Goal: Task Accomplishment & Management: Manage account settings

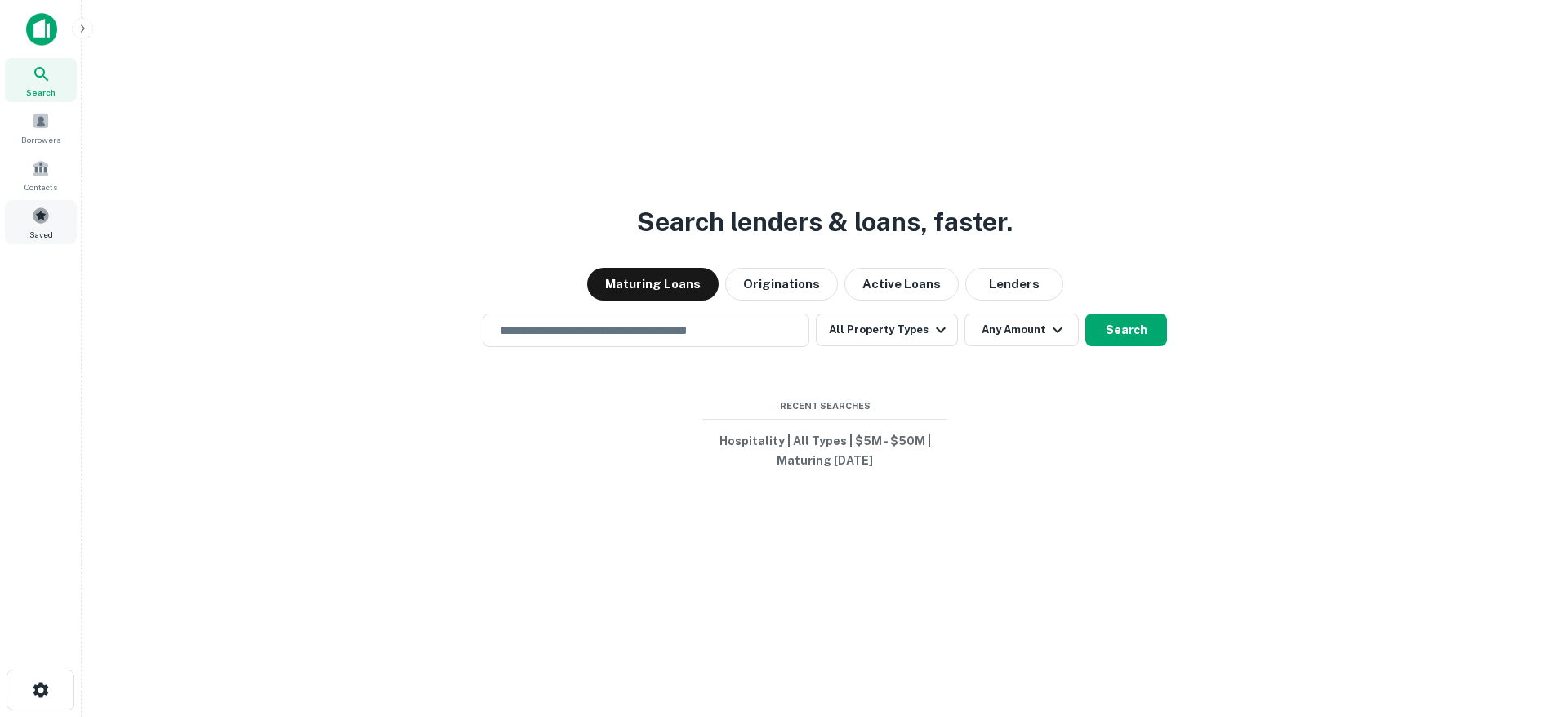
click at [32, 217] on span at bounding box center [40, 215] width 18 height 18
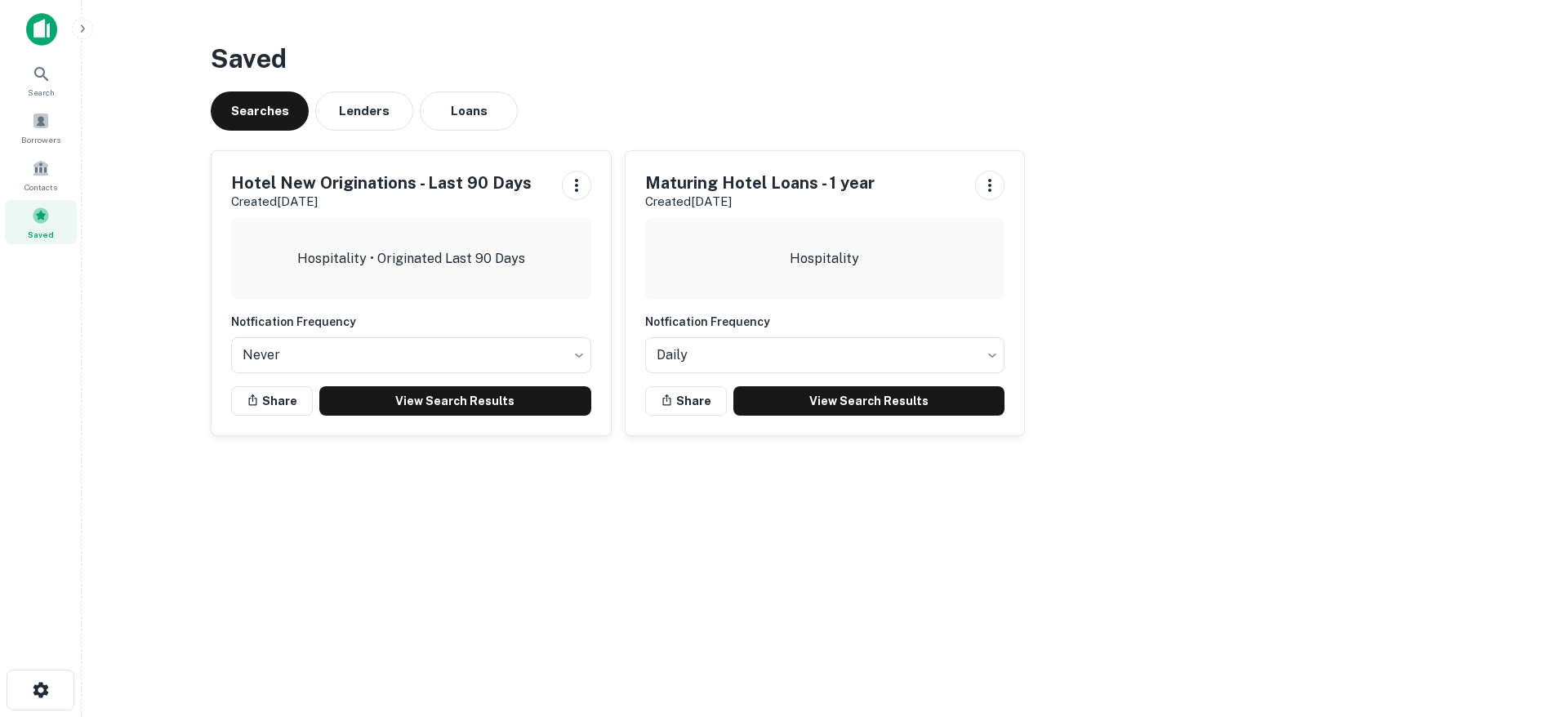
drag, startPoint x: 751, startPoint y: 198, endPoint x: 746, endPoint y: 205, distance: 8.6
click at [751, 202] on p "Created Jun 26th, 2025" at bounding box center [760, 201] width 229 height 19
click at [846, 409] on link "View Search Results" at bounding box center [869, 401] width 272 height 30
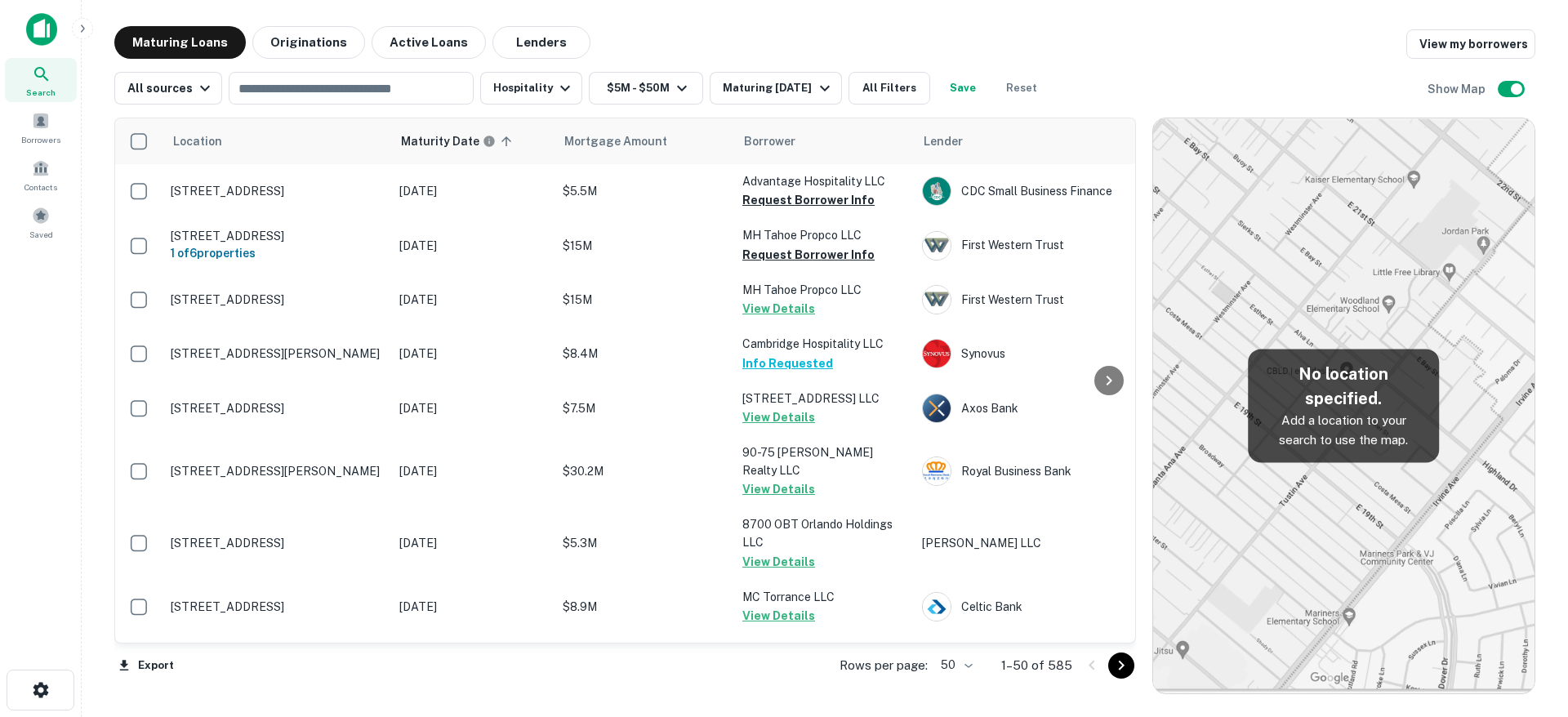
click at [958, 659] on body "Search Borrowers Contacts Saved Maturing Loans Originations Active Loans Lender…" at bounding box center [784, 358] width 1568 height 717
click at [956, 678] on li "100" at bounding box center [958, 683] width 47 height 30
click at [1119, 668] on icon "Go to next page" at bounding box center [1121, 665] width 19 height 19
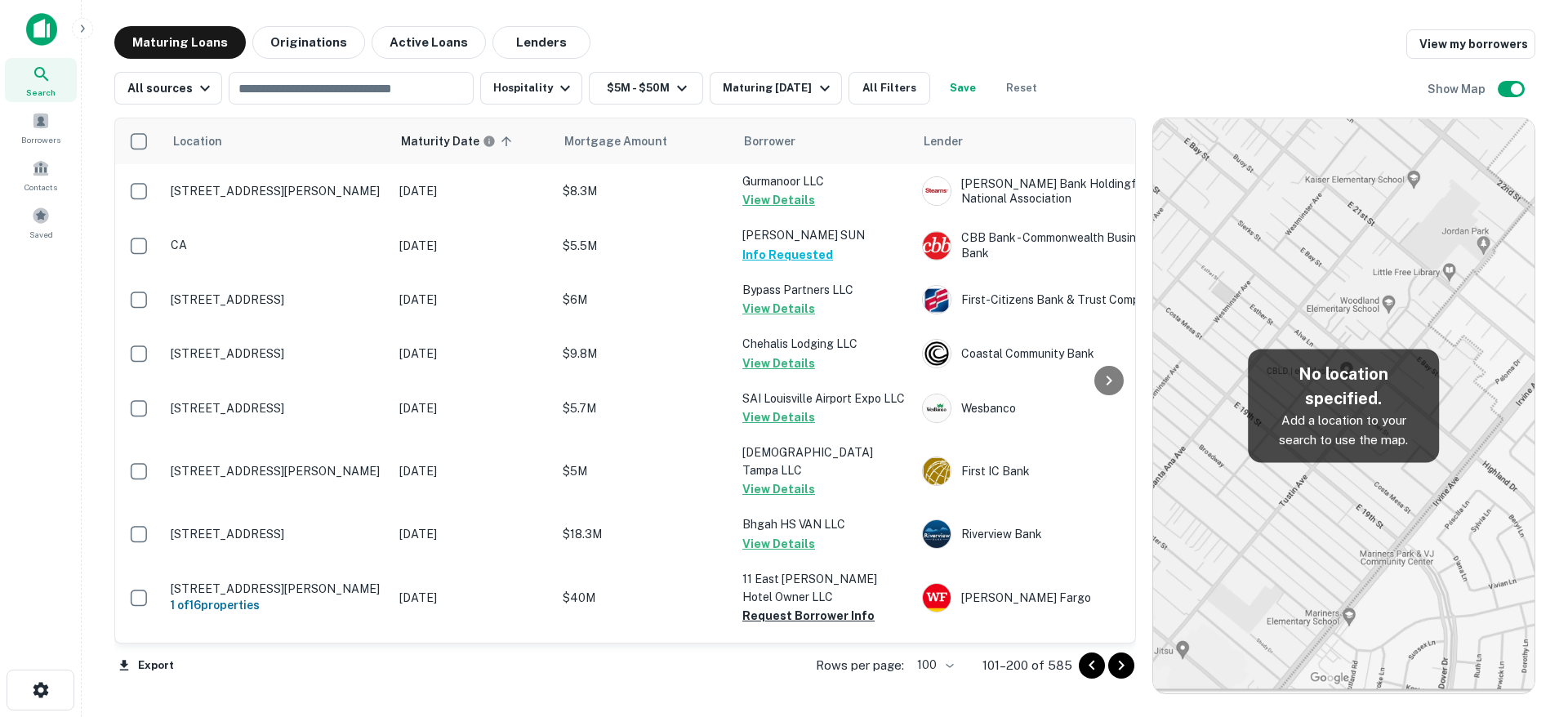
click at [1119, 668] on icon "Go to next page" at bounding box center [1121, 665] width 19 height 19
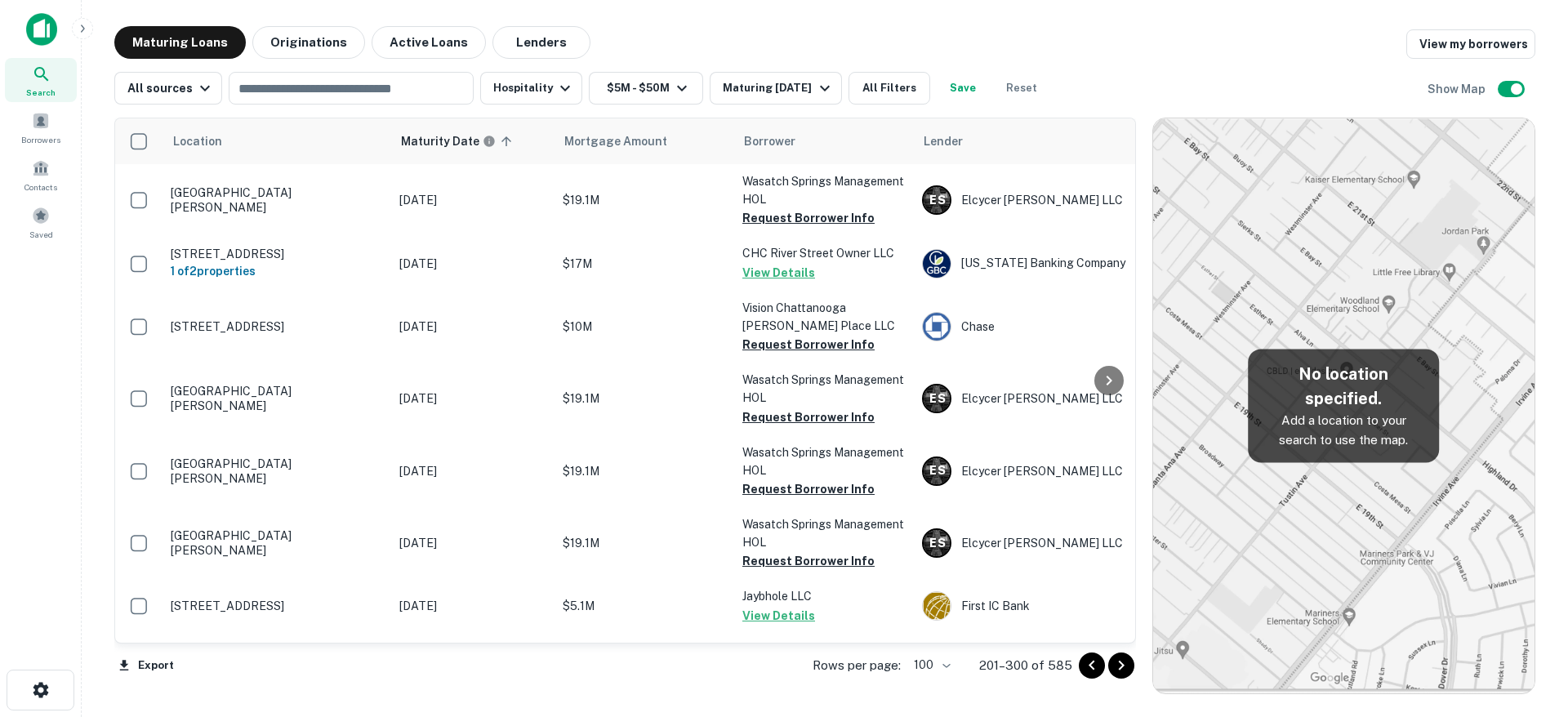
click at [1119, 668] on icon "Go to next page" at bounding box center [1121, 665] width 19 height 19
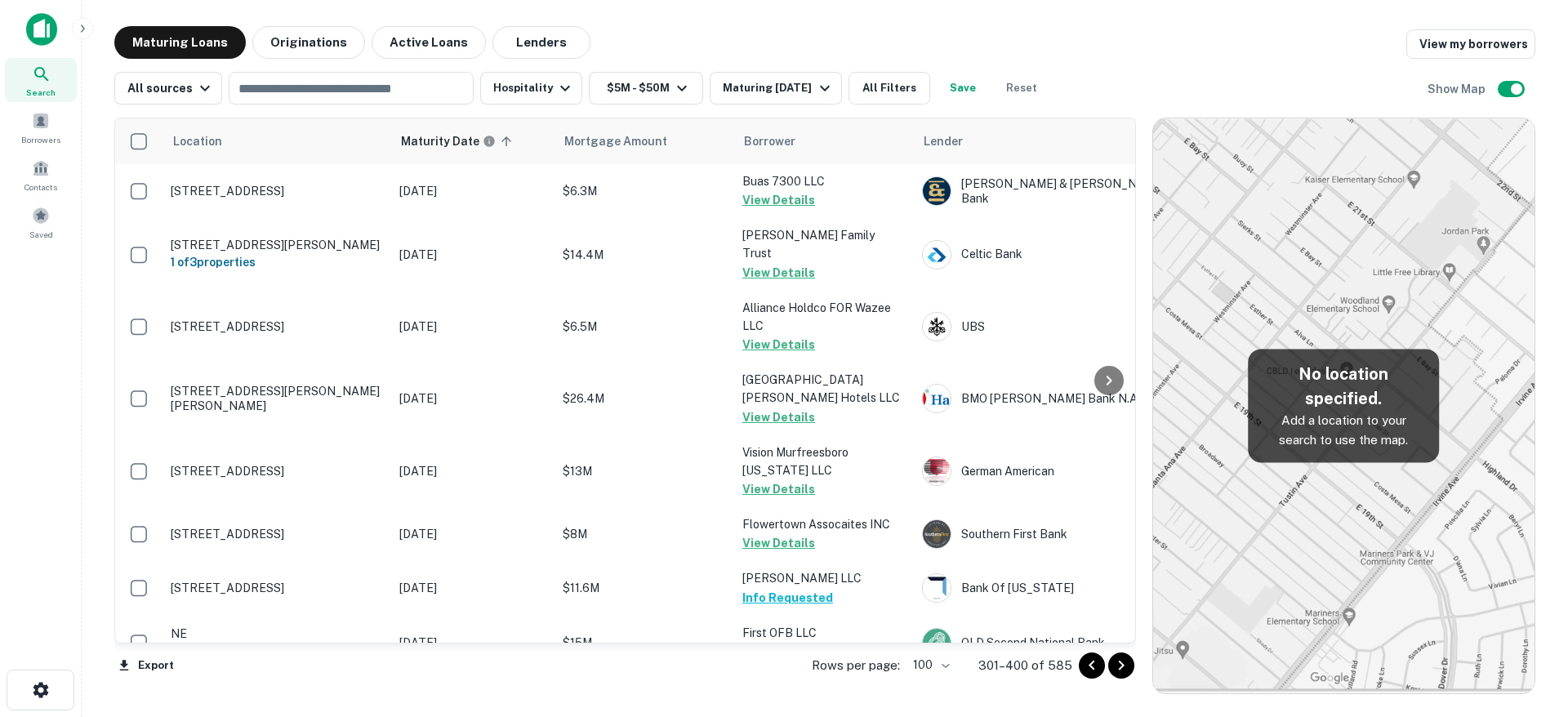
click at [1119, 668] on icon "Go to next page" at bounding box center [1121, 665] width 19 height 19
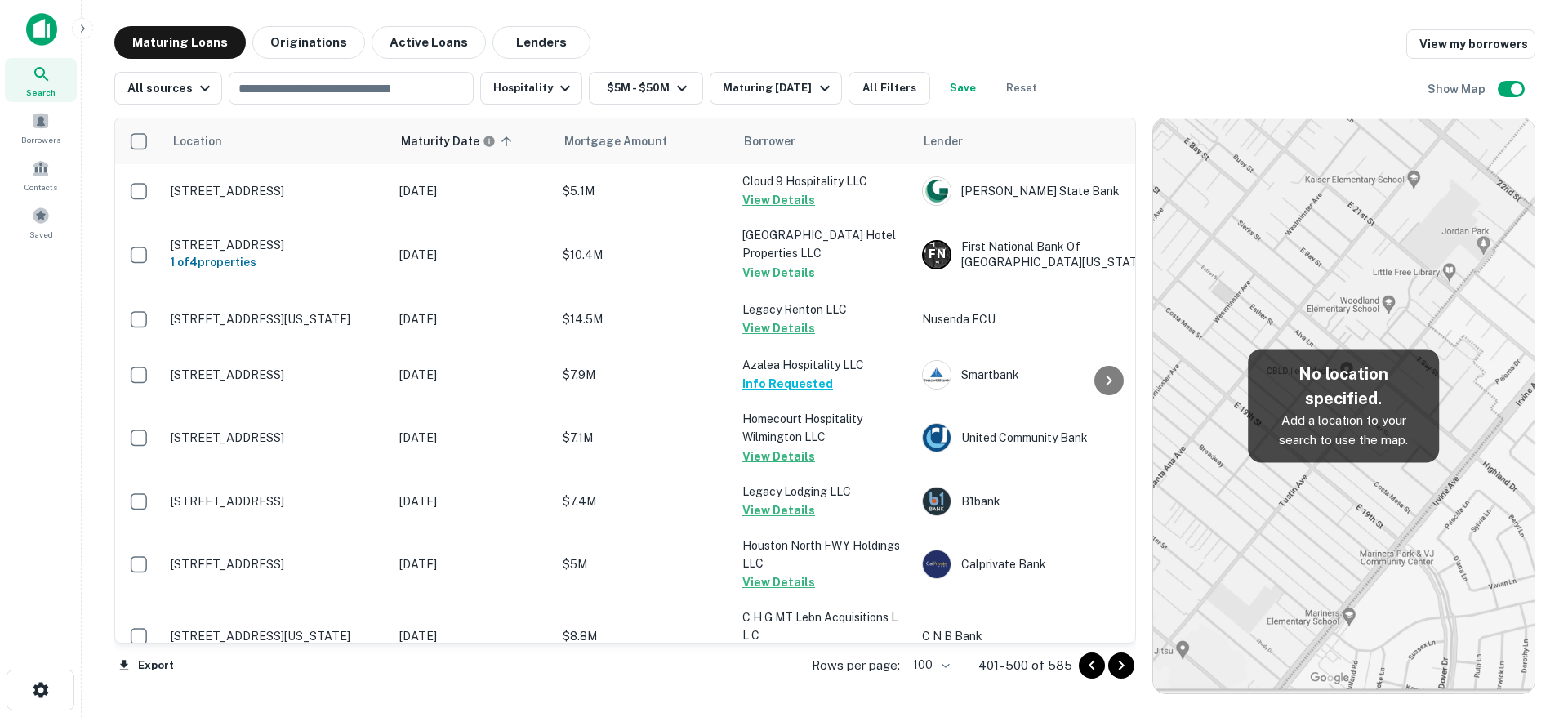
click at [1119, 668] on icon "Go to next page" at bounding box center [1121, 665] width 19 height 19
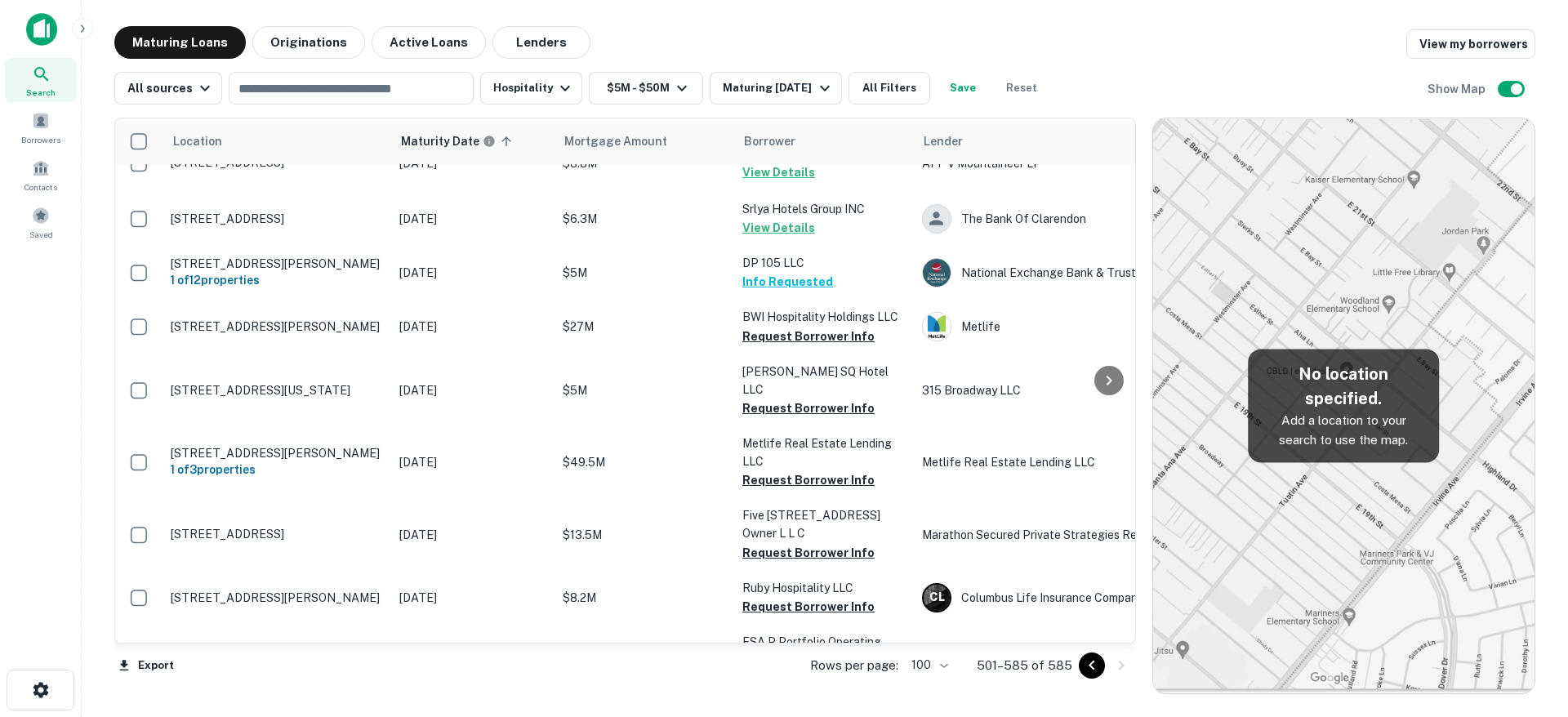
scroll to position [2830, 0]
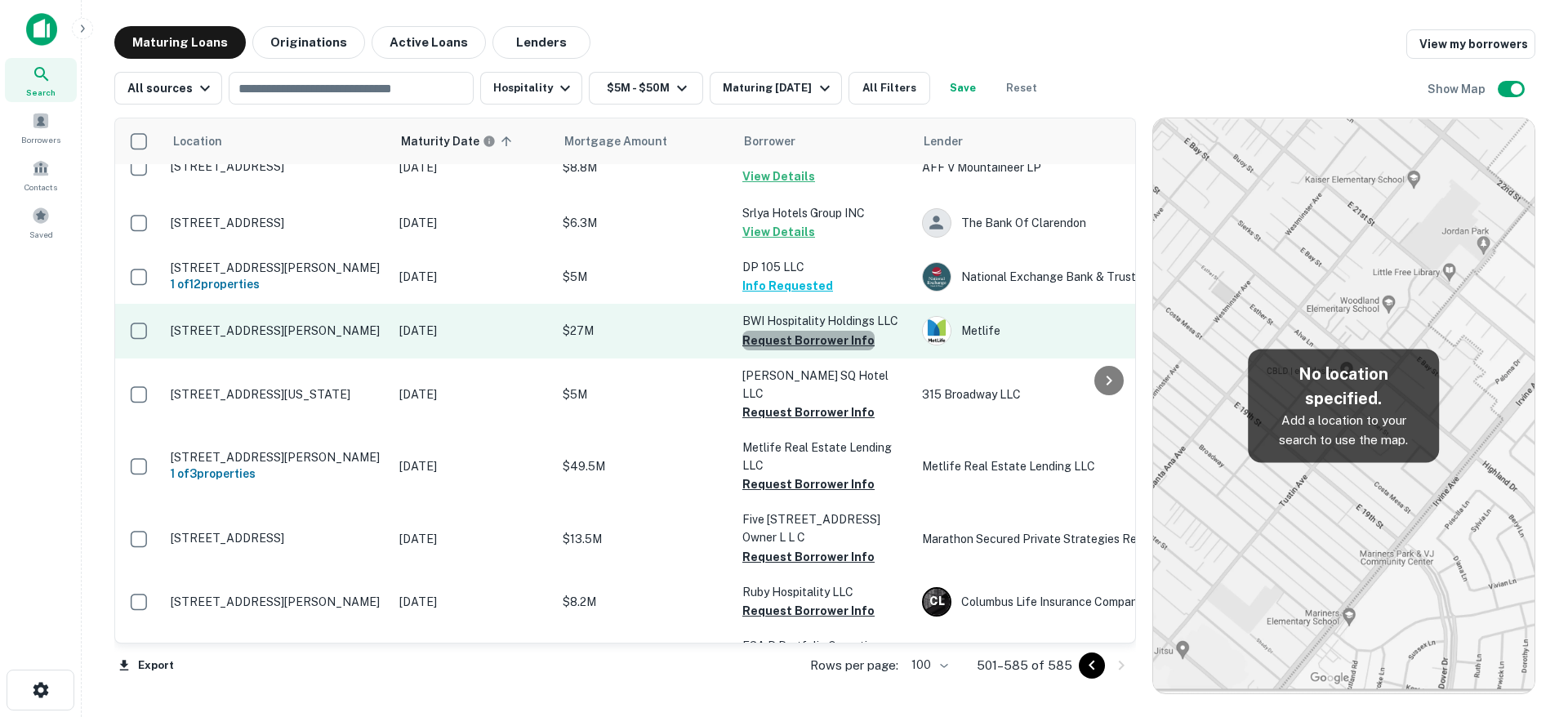
click at [829, 331] on button "Request Borrower Info" at bounding box center [808, 341] width 132 height 19
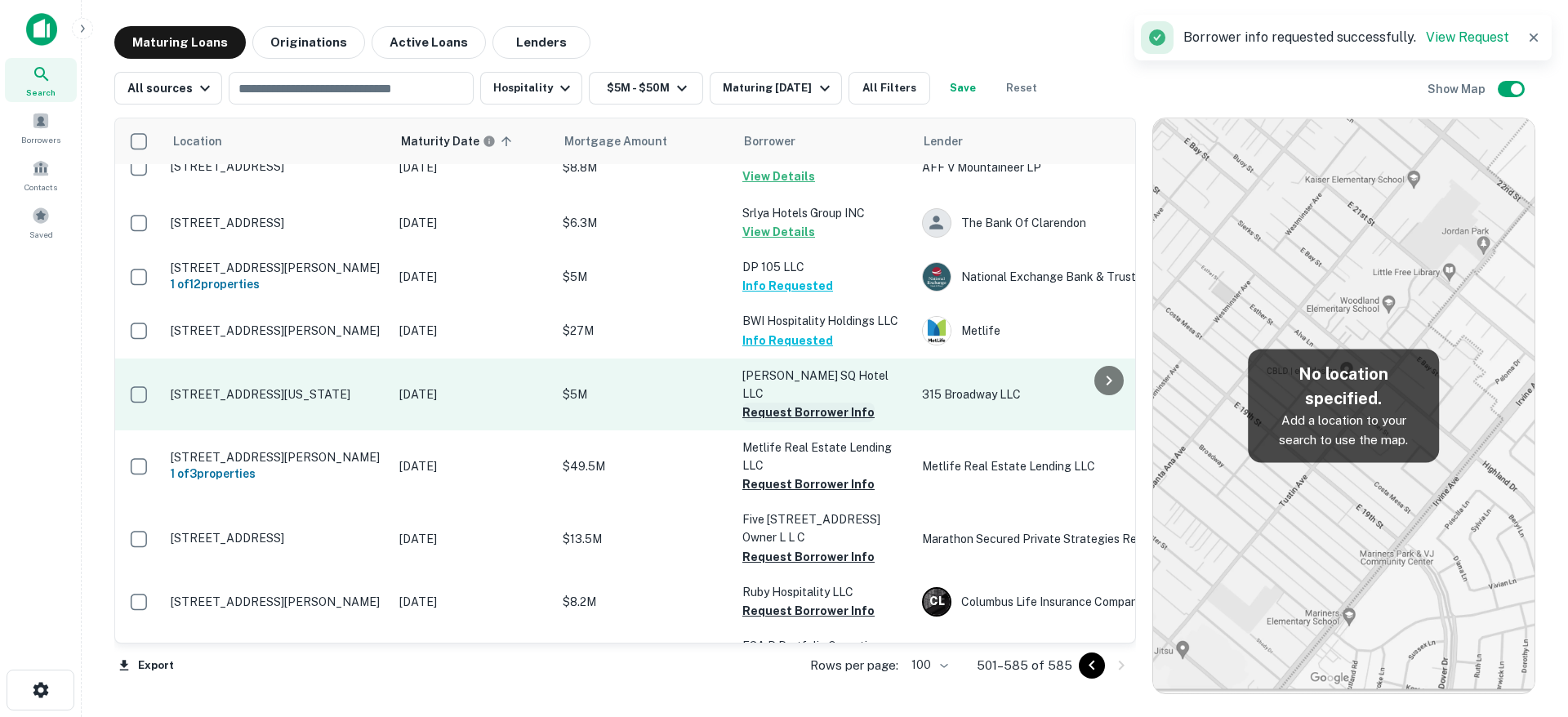
click at [815, 403] on button "Request Borrower Info" at bounding box center [808, 412] width 132 height 19
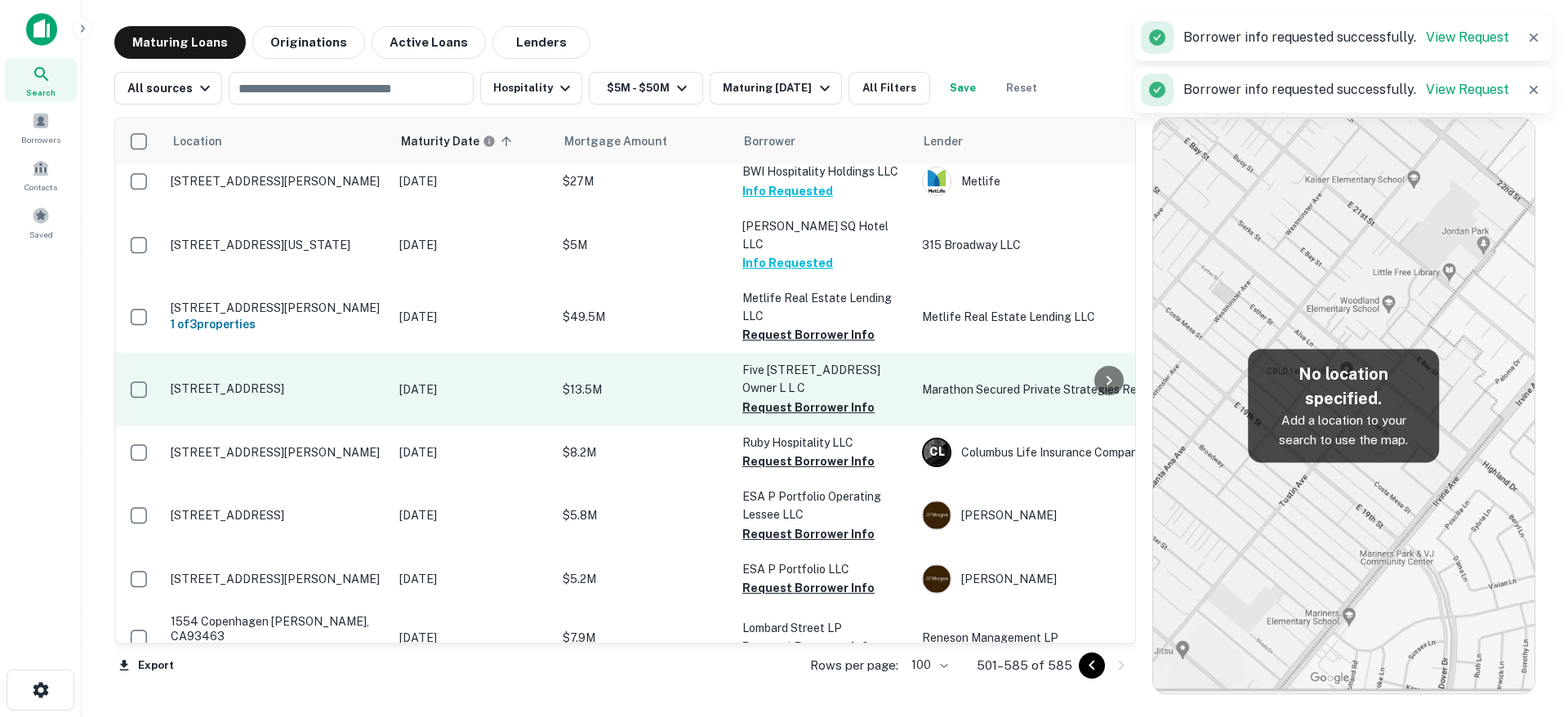
scroll to position [2984, 0]
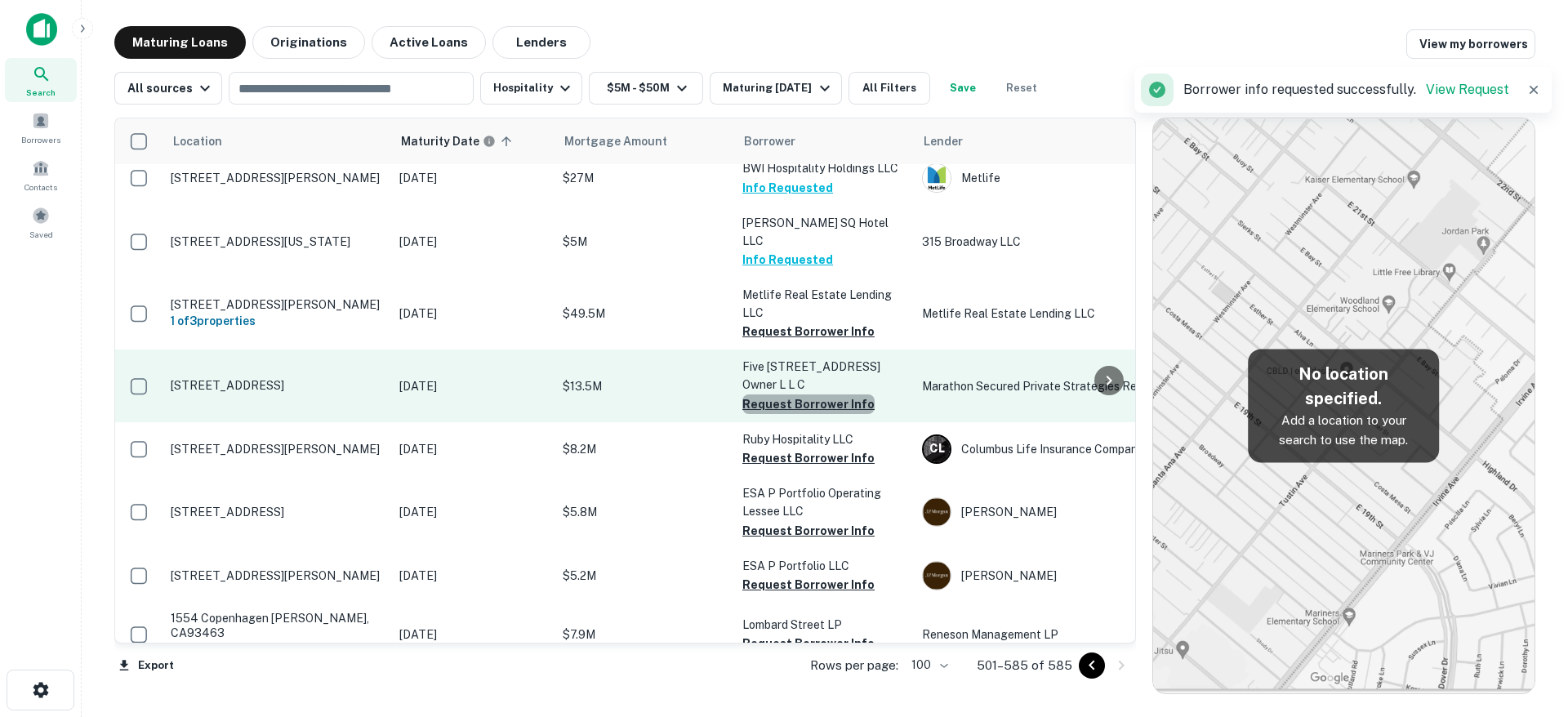
click at [816, 395] on button "Request Borrower Info" at bounding box center [808, 404] width 132 height 19
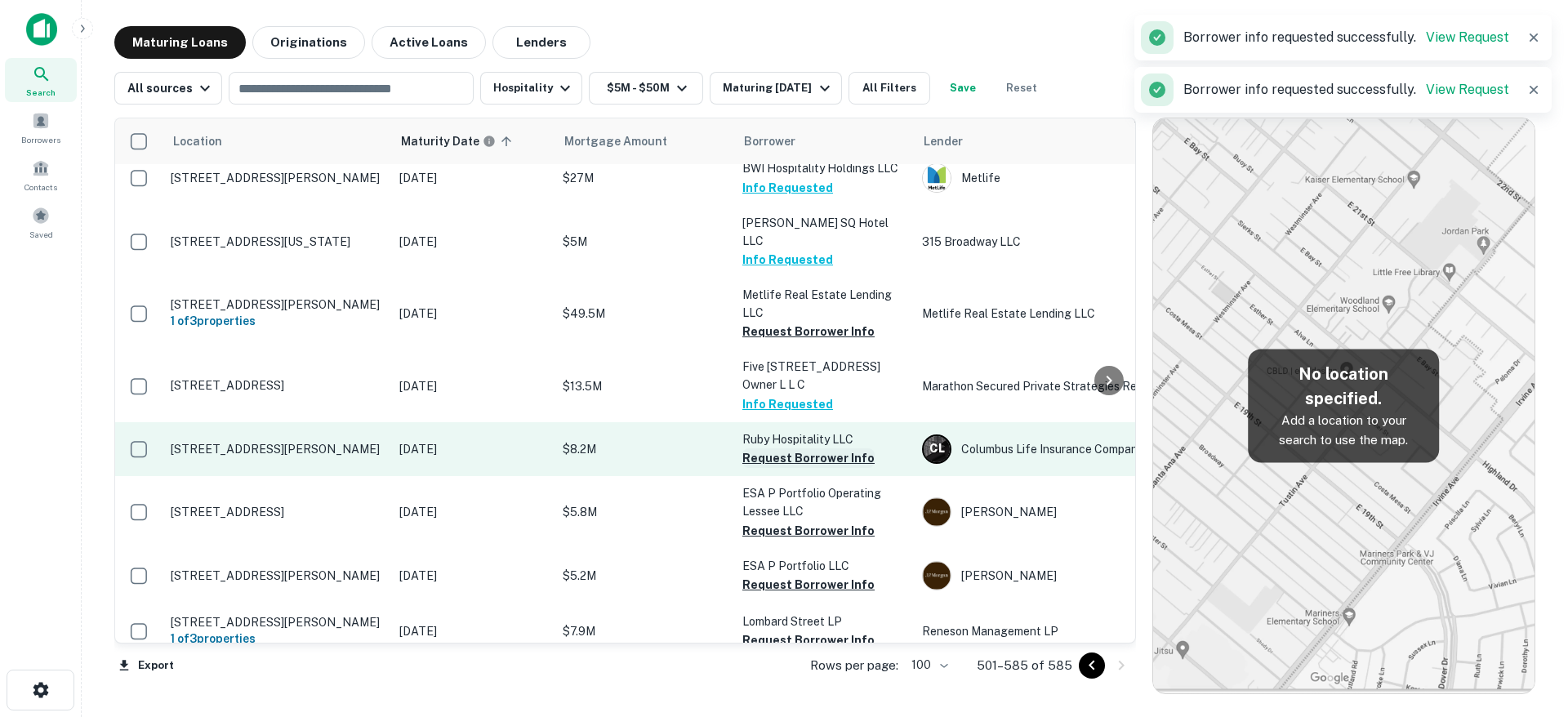
scroll to position [3039, 0]
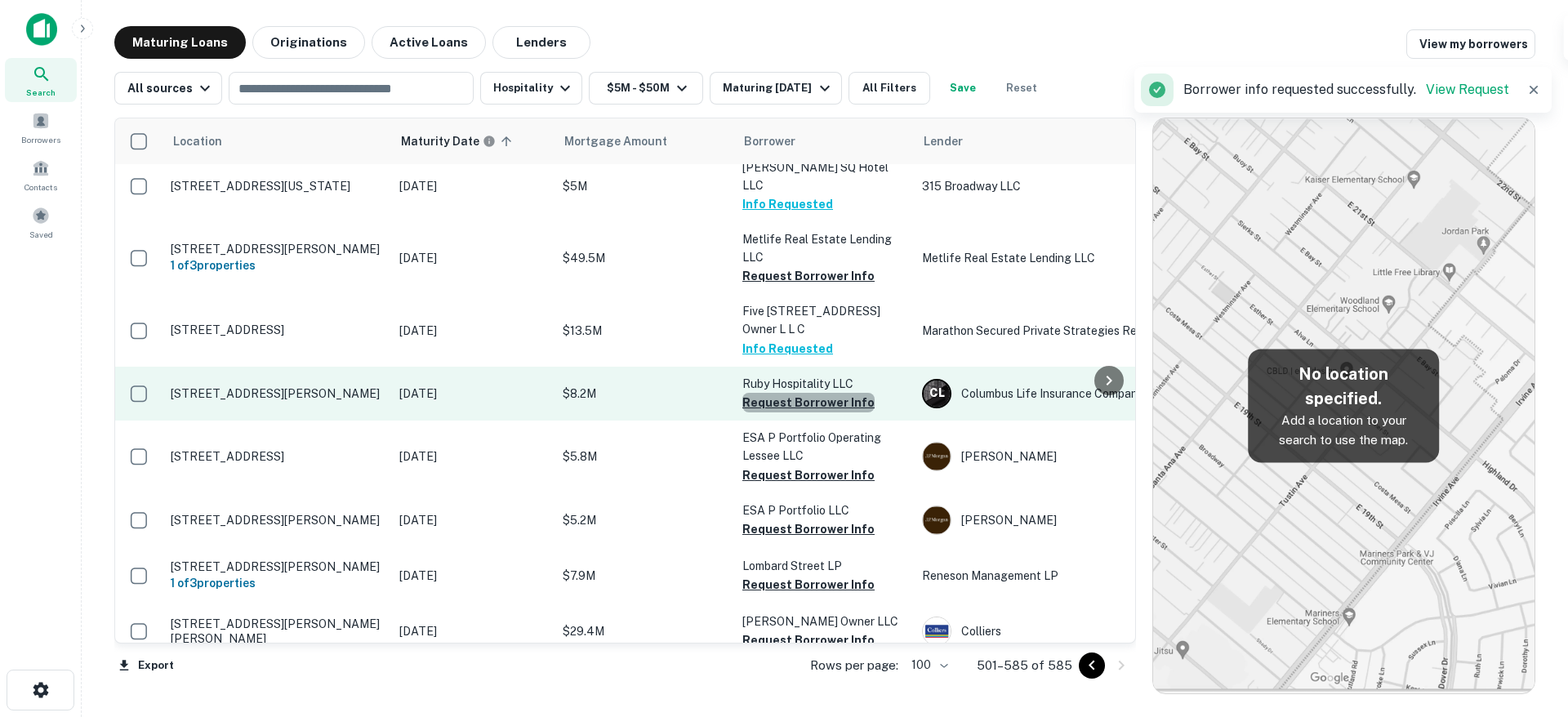
click at [818, 393] on button "Request Borrower Info" at bounding box center [808, 403] width 132 height 19
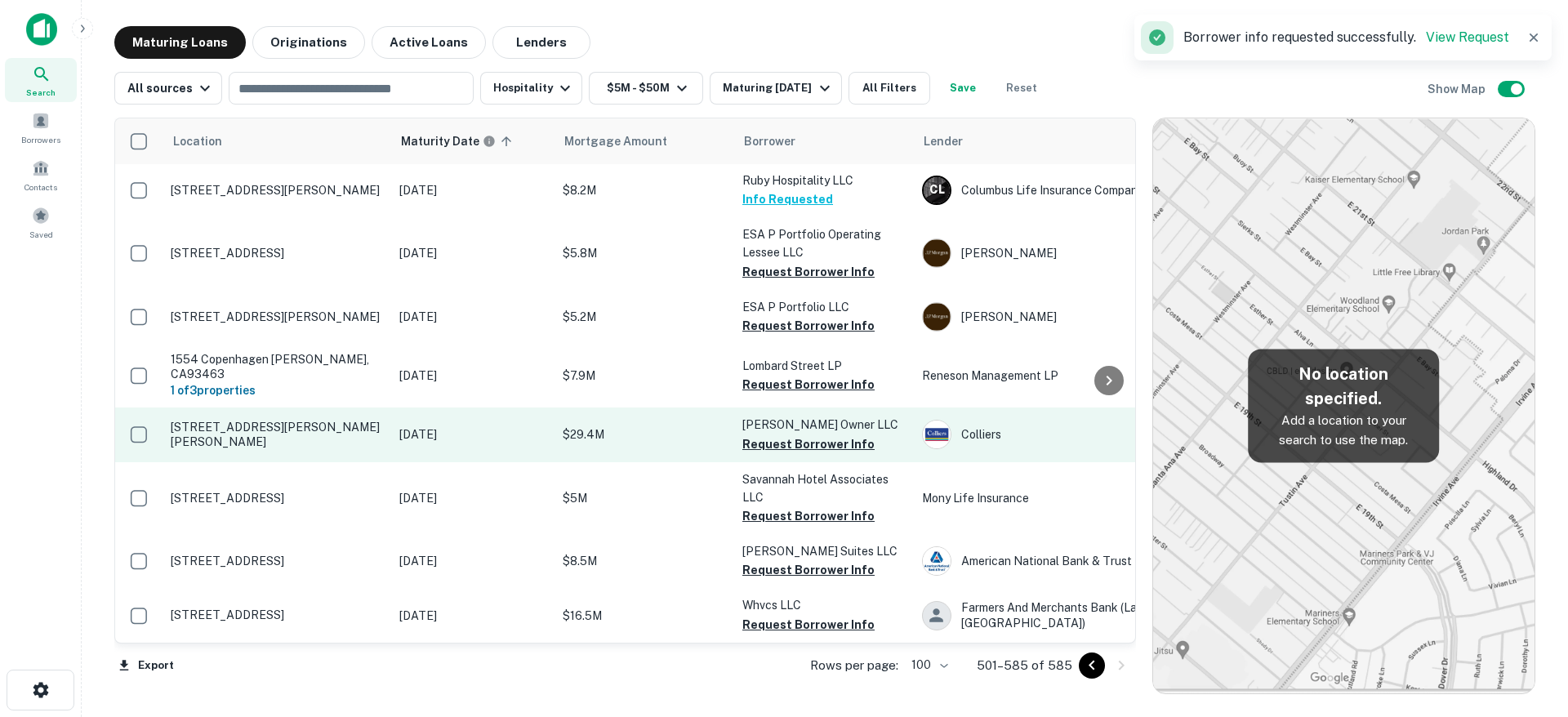
scroll to position [3223, 0]
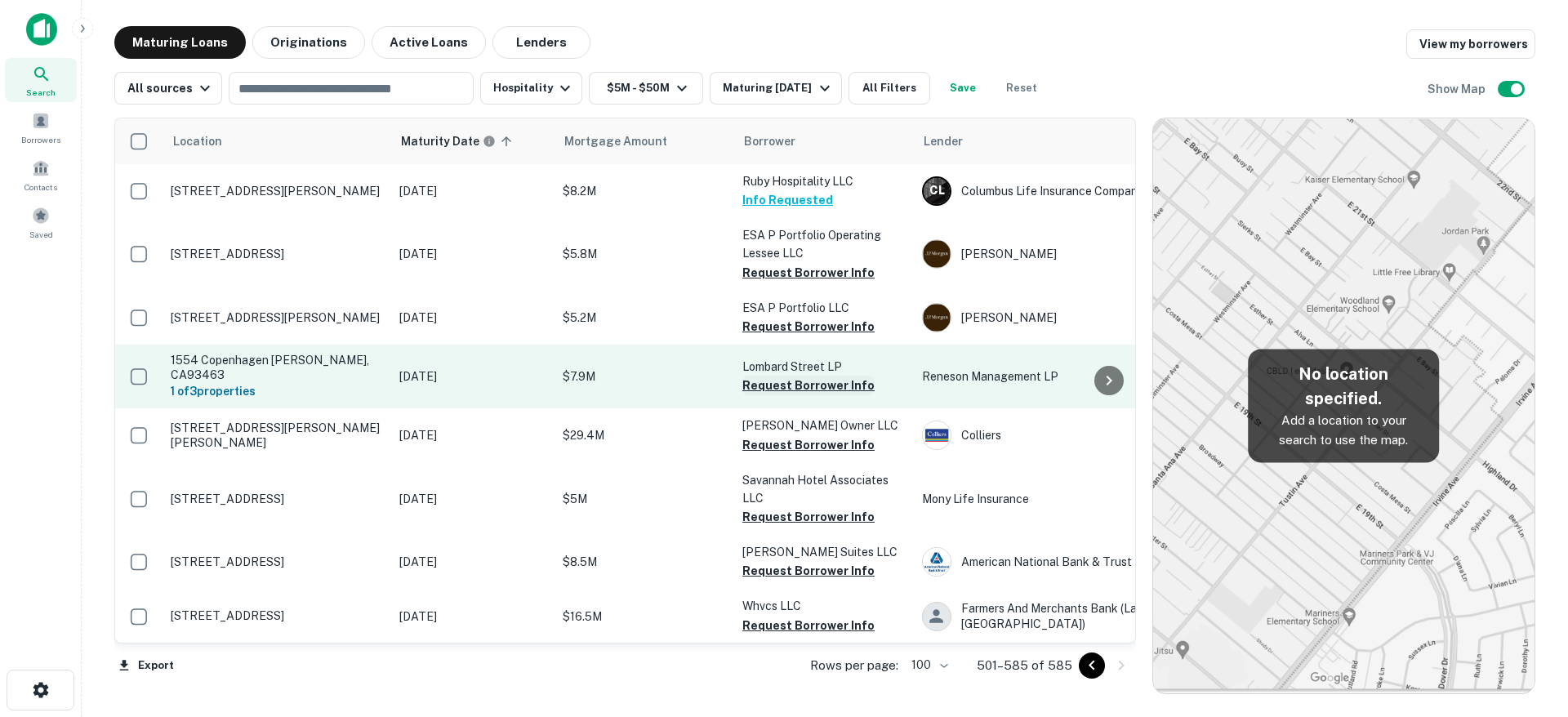
click at [834, 376] on button "Request Borrower Info" at bounding box center [808, 385] width 132 height 19
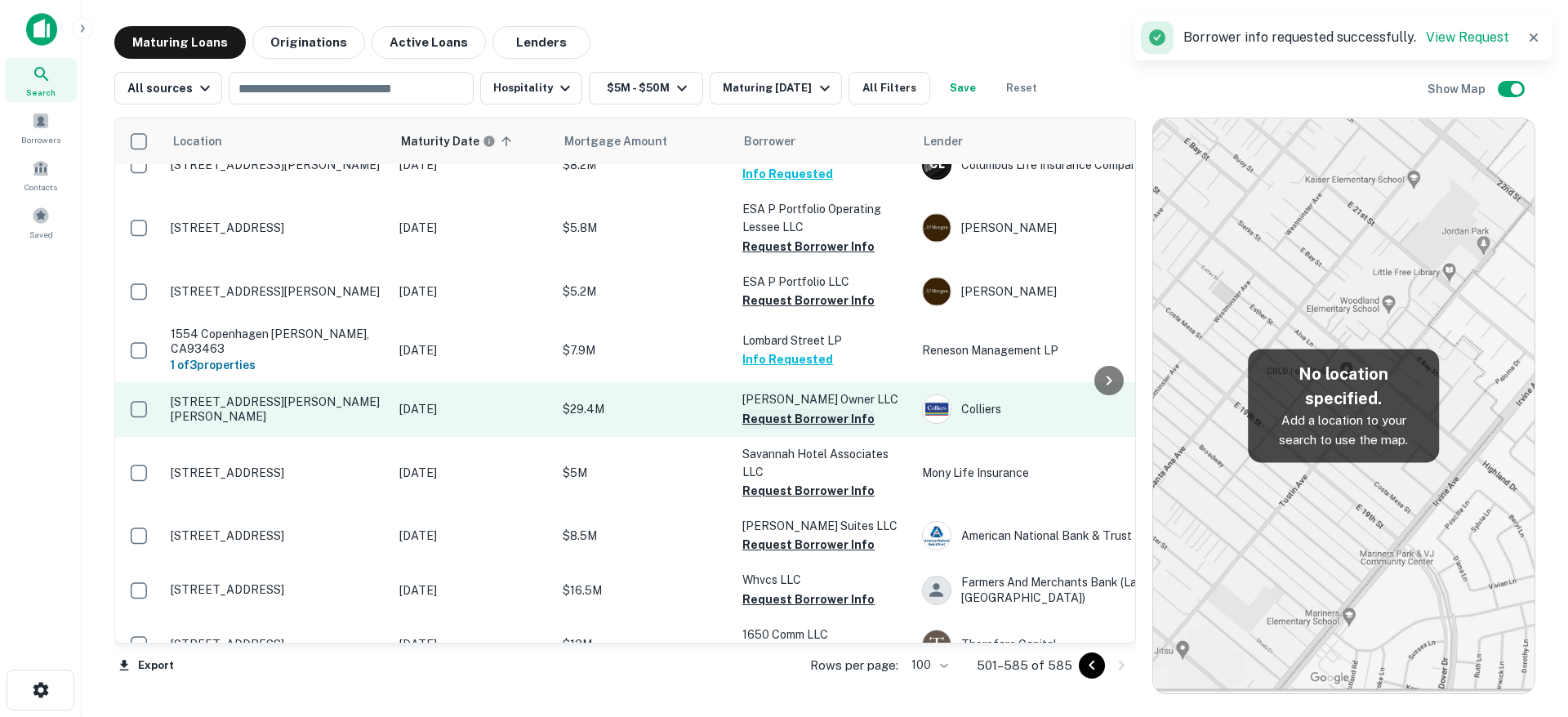
click at [834, 410] on button "Request Borrower Info" at bounding box center [808, 419] width 132 height 19
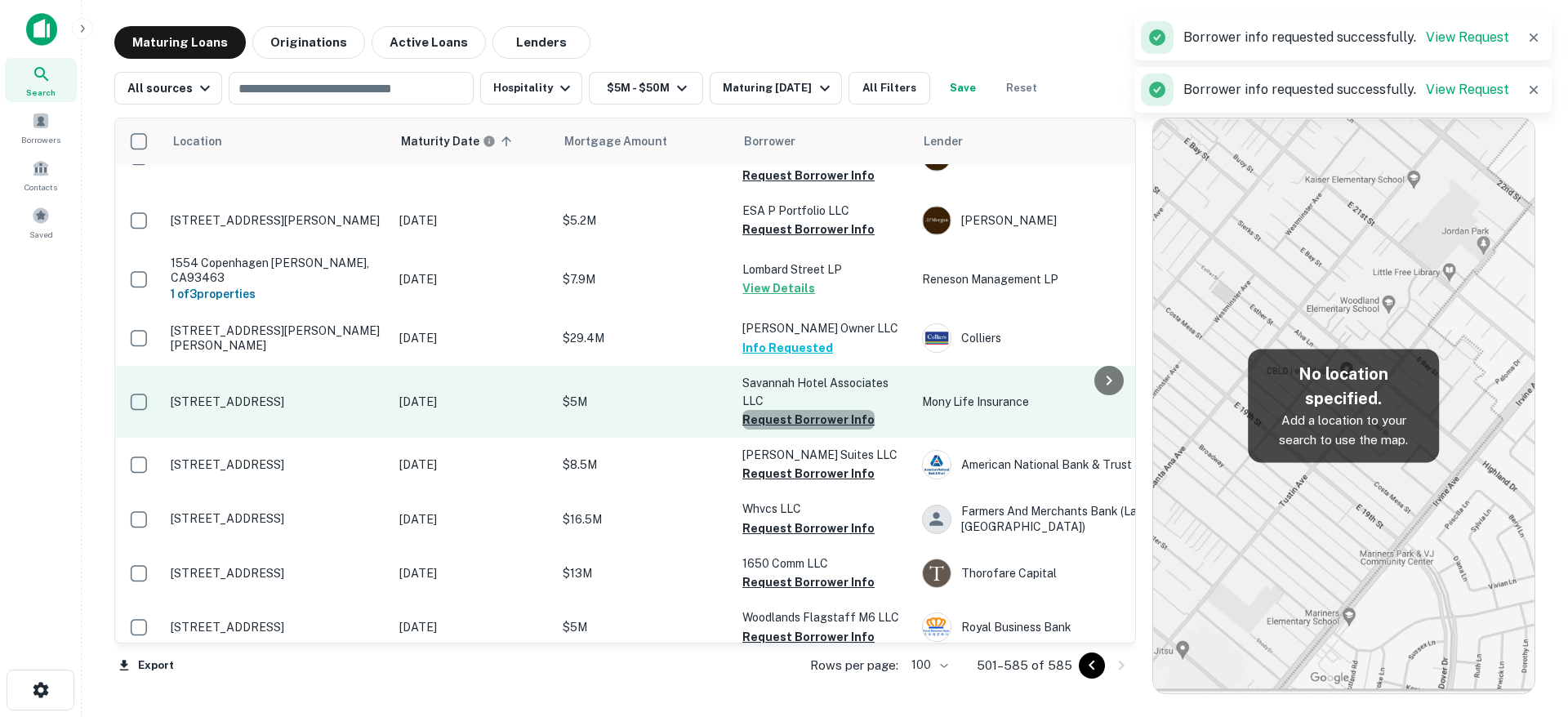
click at [836, 411] on button "Request Borrower Info" at bounding box center [808, 420] width 132 height 19
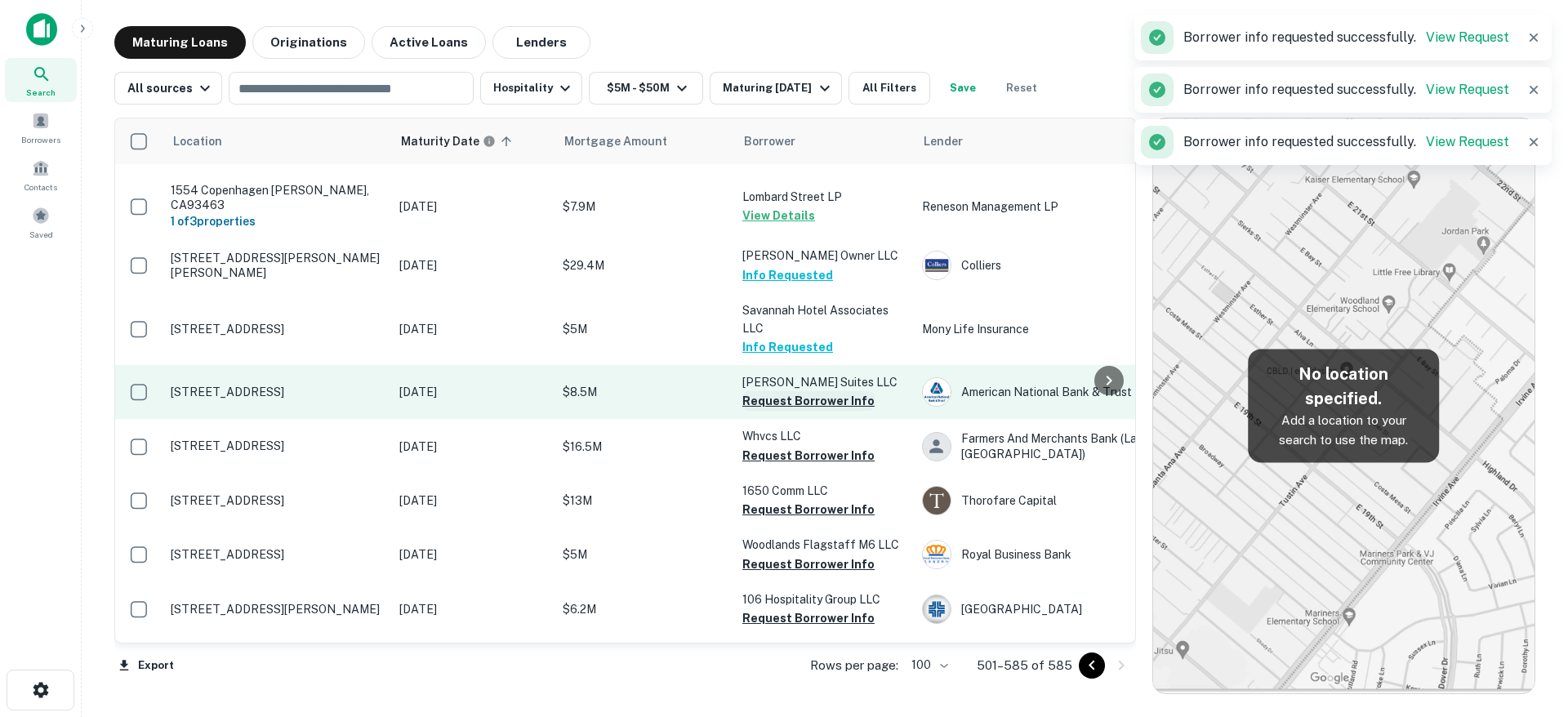
scroll to position [3420, 0]
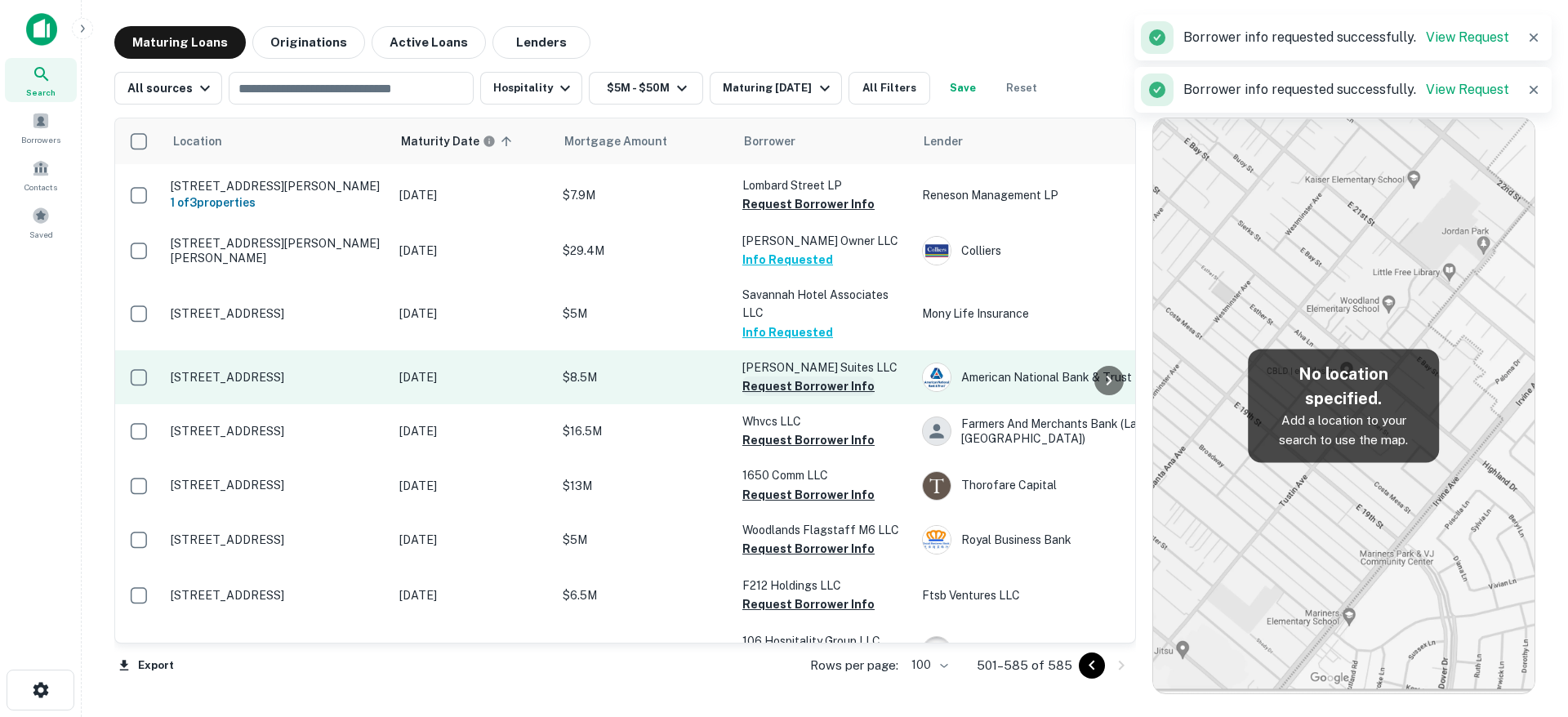
click at [832, 376] on button "Request Borrower Info" at bounding box center [808, 386] width 132 height 19
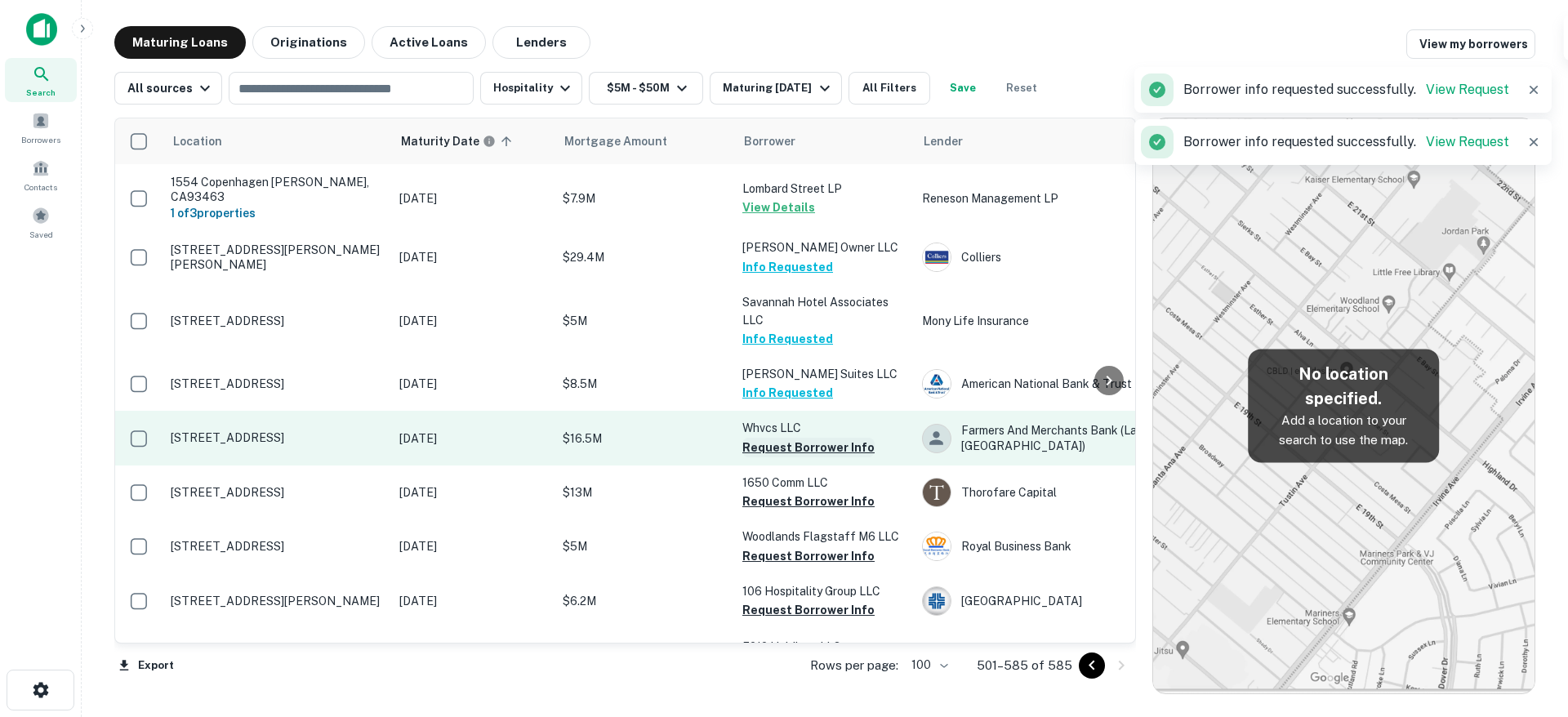
scroll to position [3501, 0]
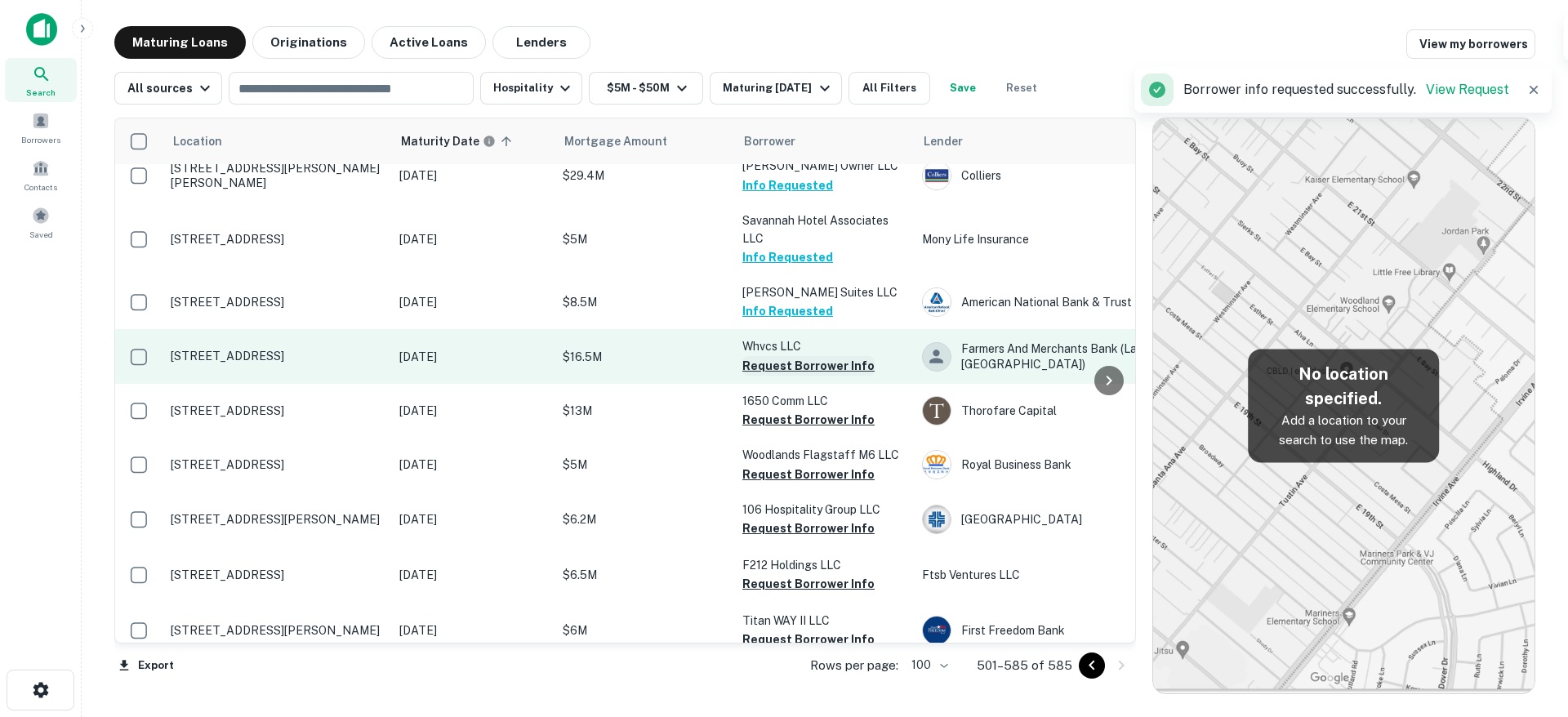
click at [822, 356] on button "Request Borrower Info" at bounding box center [808, 366] width 132 height 19
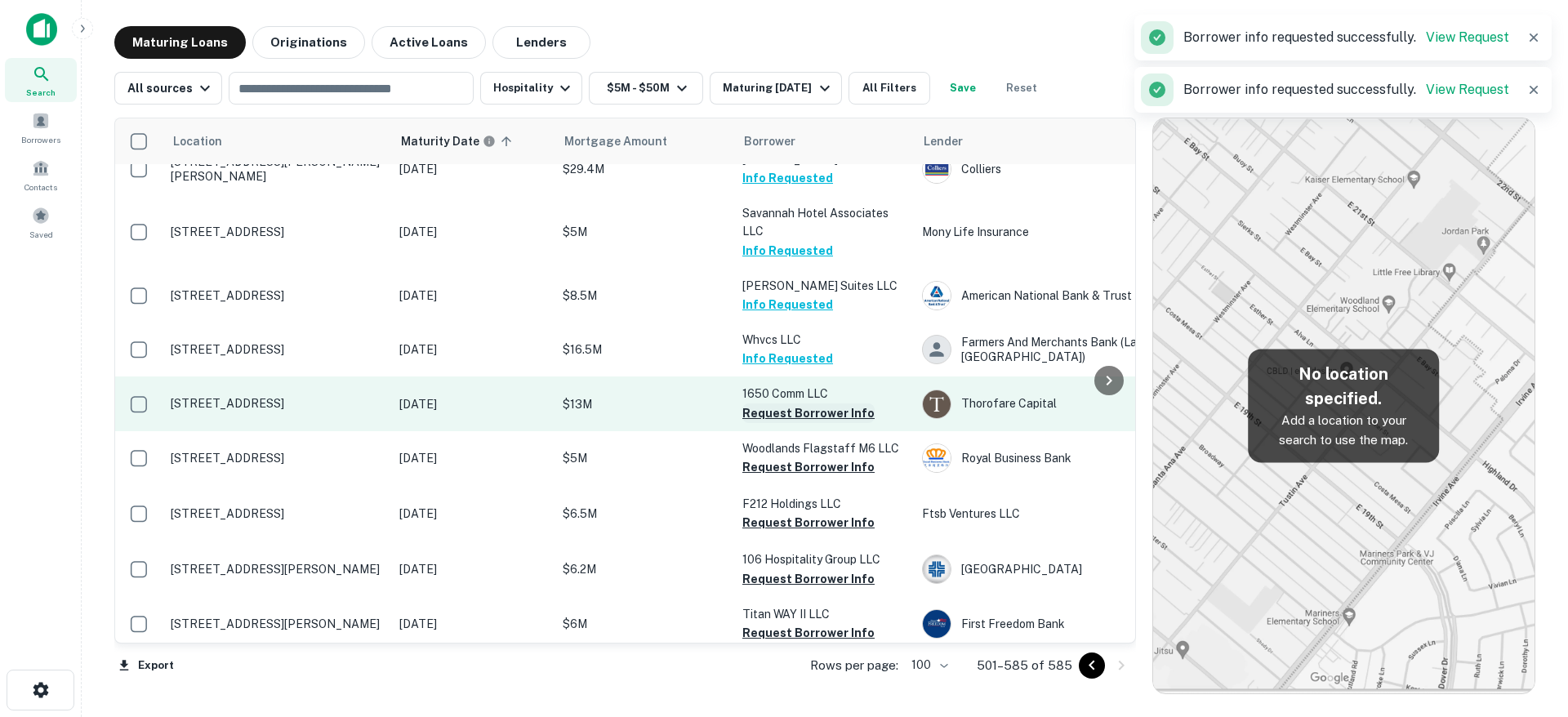
click at [819, 404] on button "Request Borrower Info" at bounding box center [808, 413] width 132 height 19
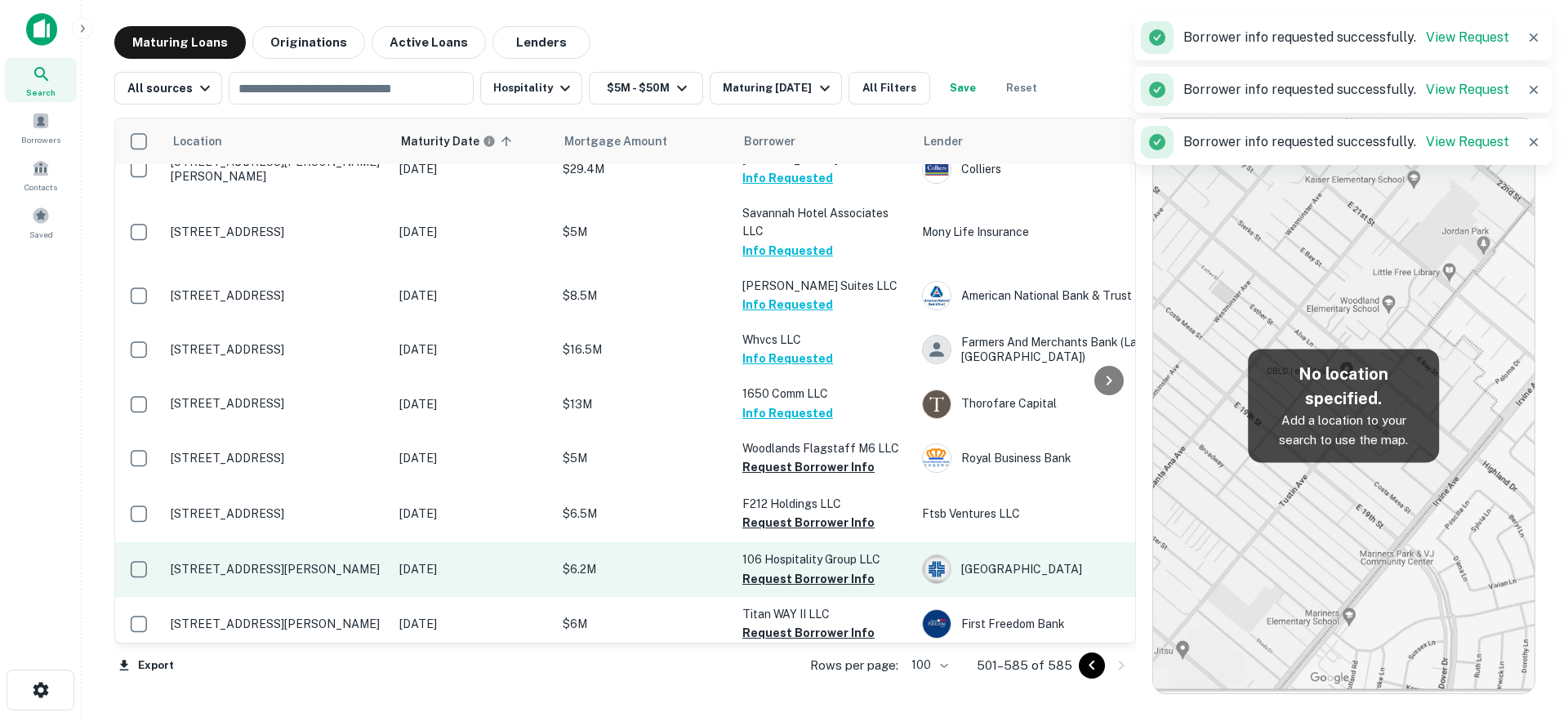
scroll to position [3628, 0]
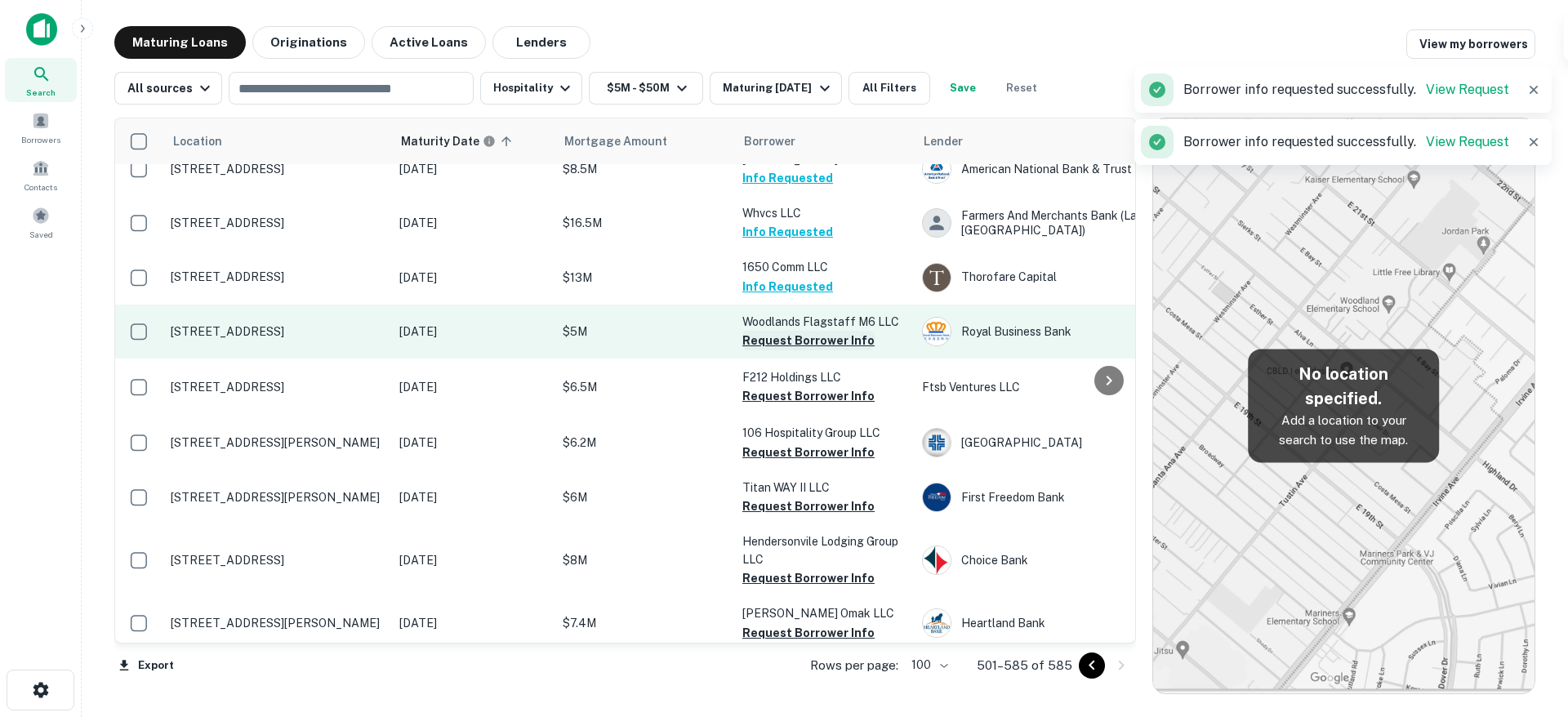
click at [830, 331] on button "Request Borrower Info" at bounding box center [808, 341] width 132 height 19
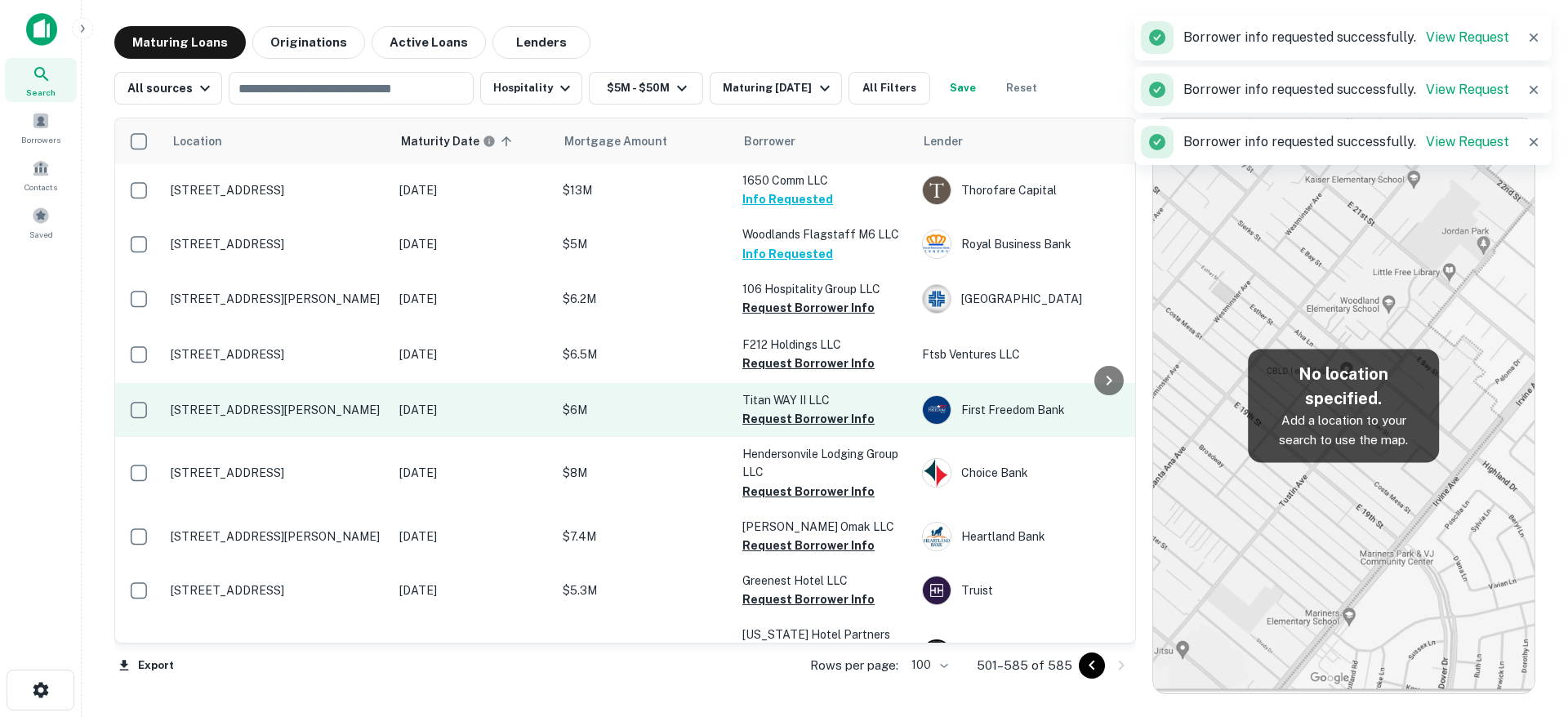
scroll to position [3686, 0]
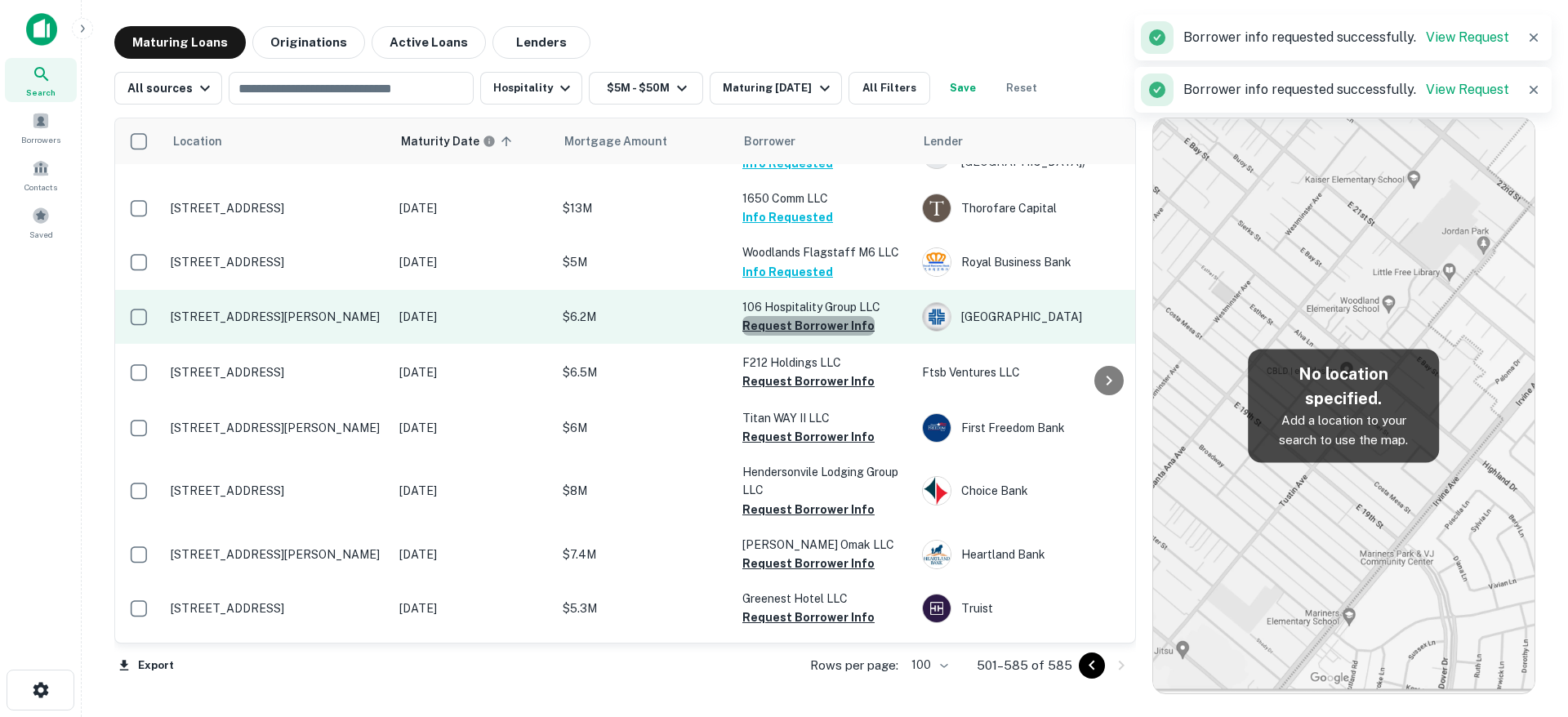
click at [839, 316] on button "Request Borrower Info" at bounding box center [808, 326] width 132 height 19
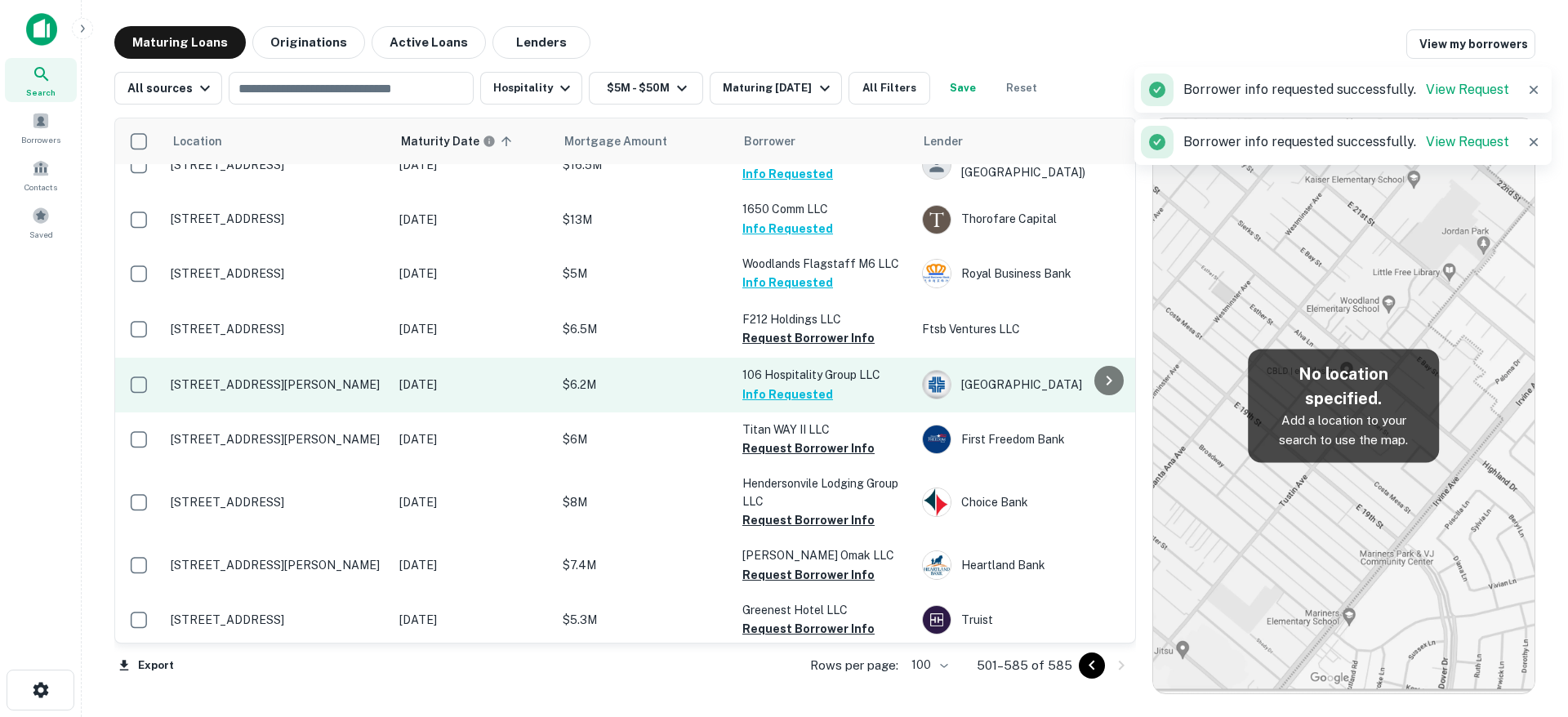
scroll to position [3704, 0]
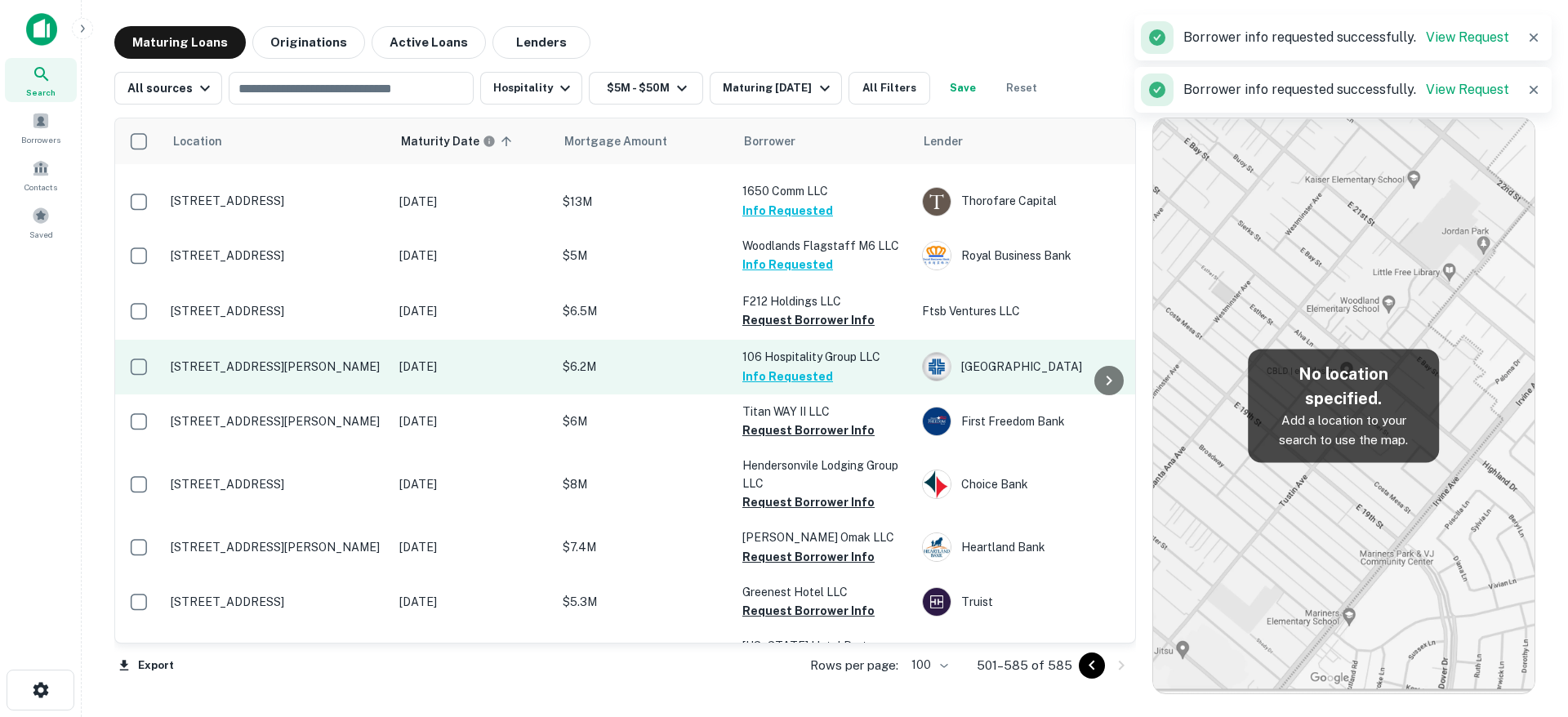
click at [830, 340] on td "106 Hospitality Group LLC Info Requested" at bounding box center [823, 367] width 179 height 54
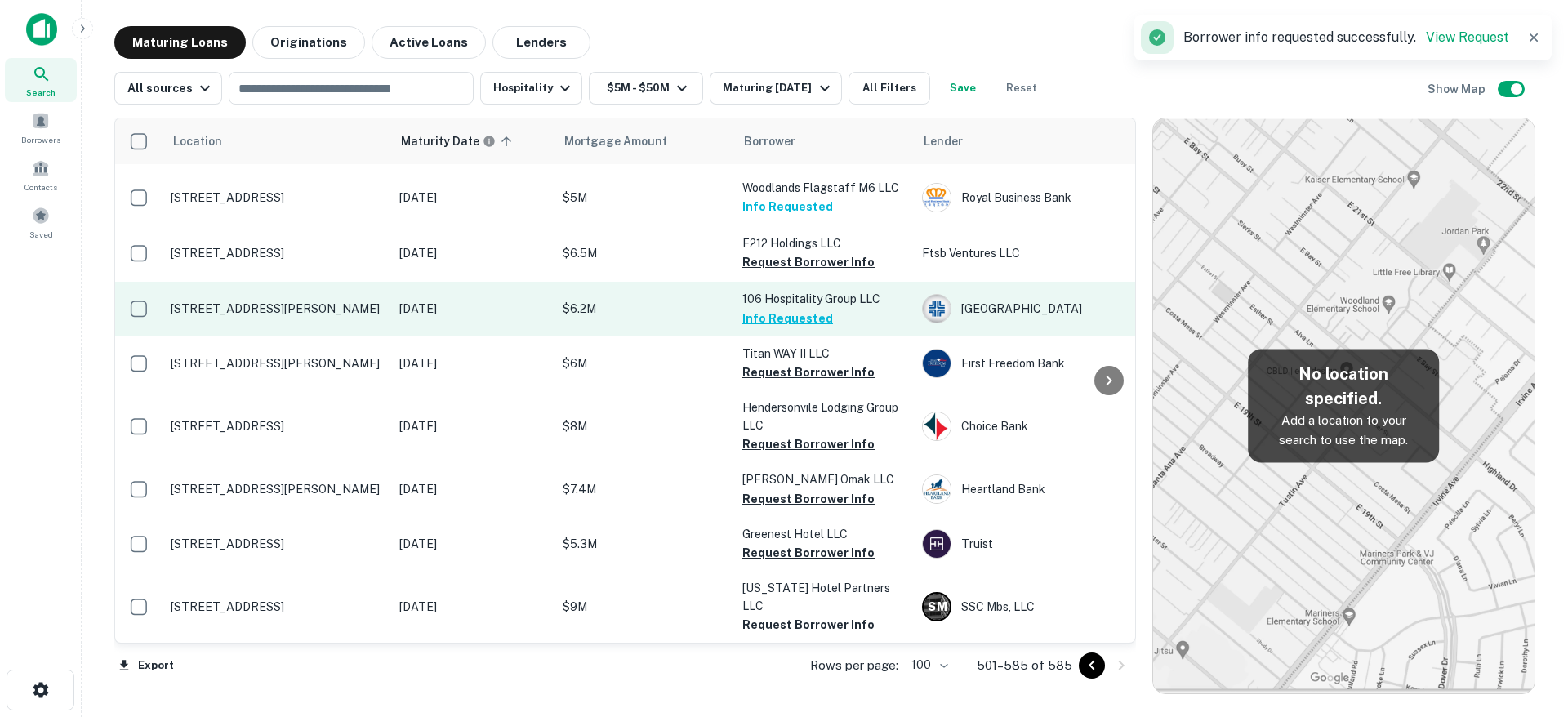
scroll to position [3767, 0]
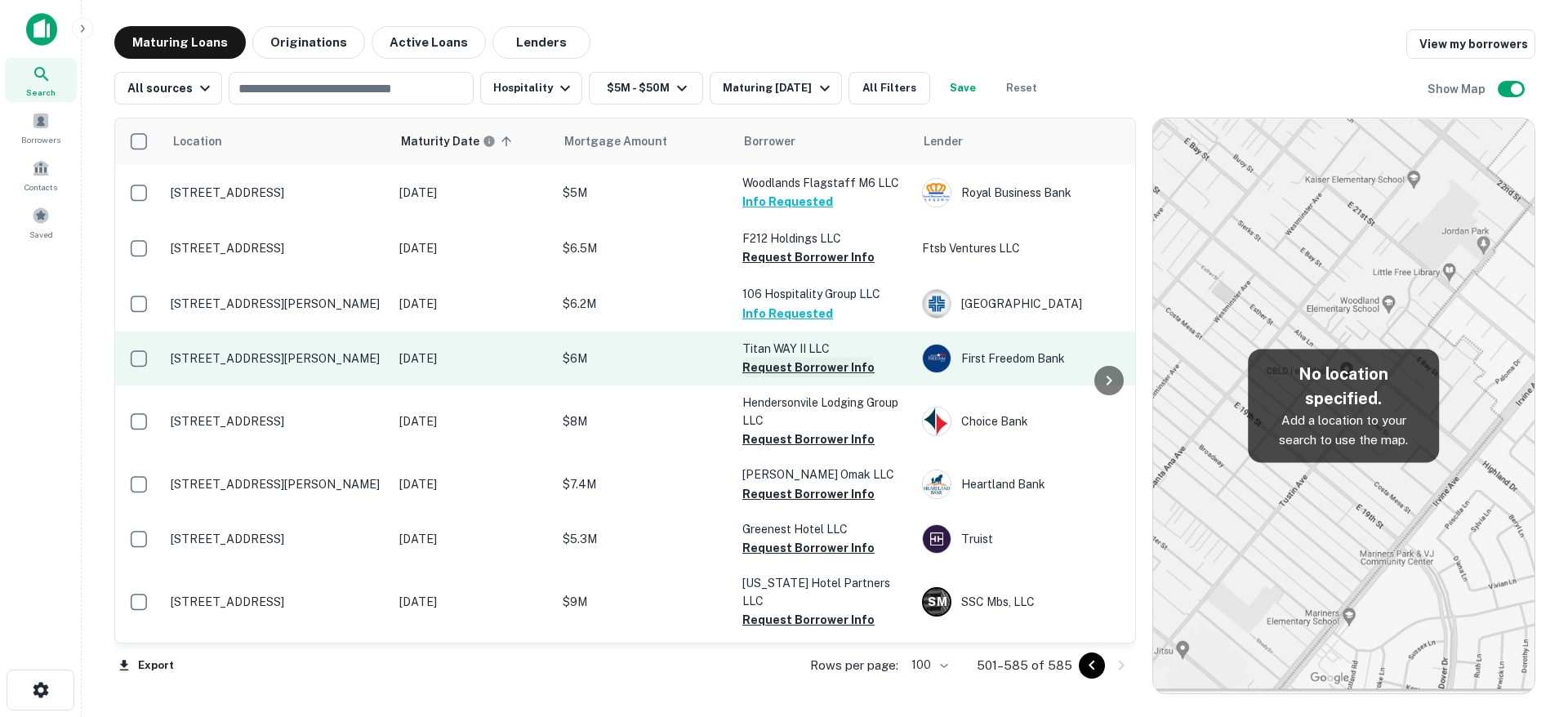
click at [839, 358] on button "Request Borrower Info" at bounding box center [808, 368] width 132 height 19
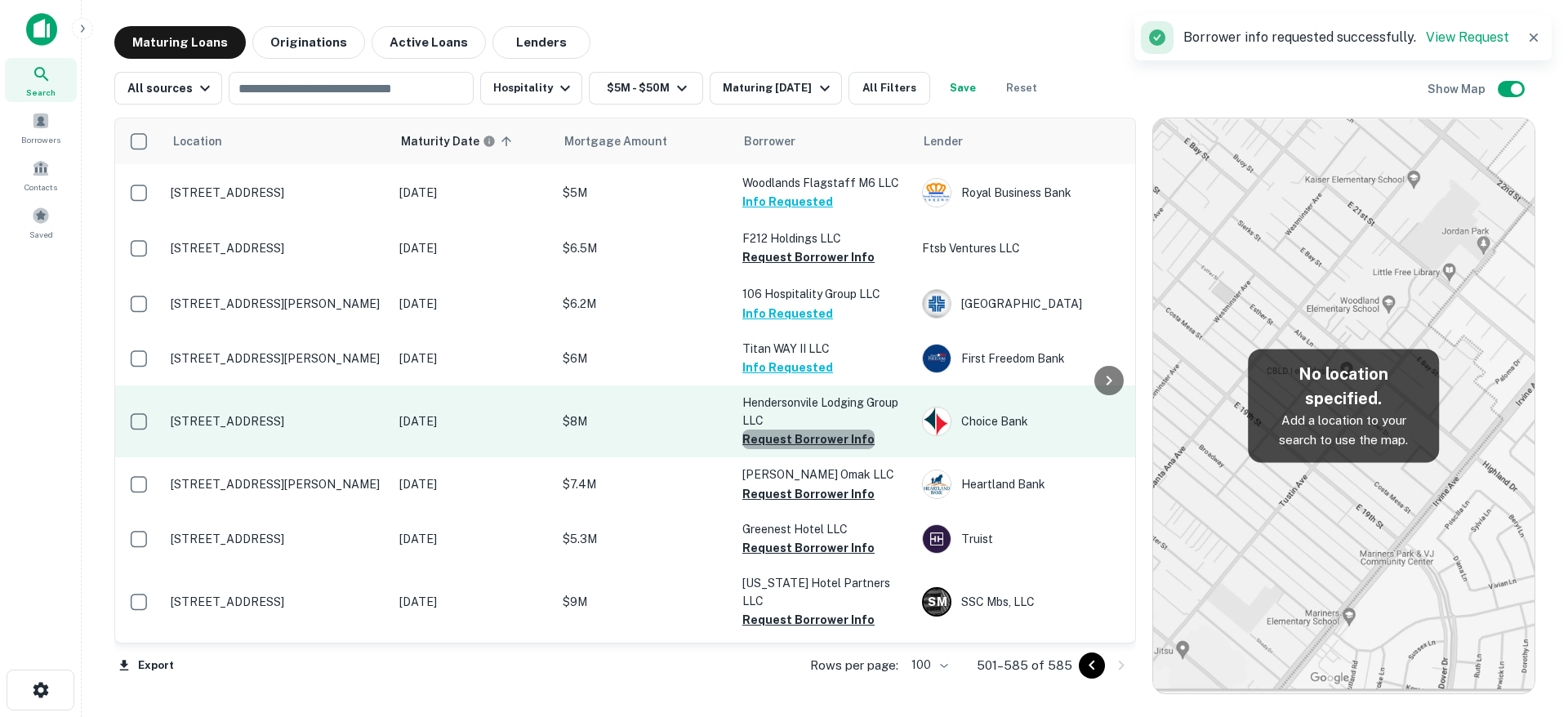
click at [835, 430] on button "Request Borrower Info" at bounding box center [808, 439] width 132 height 19
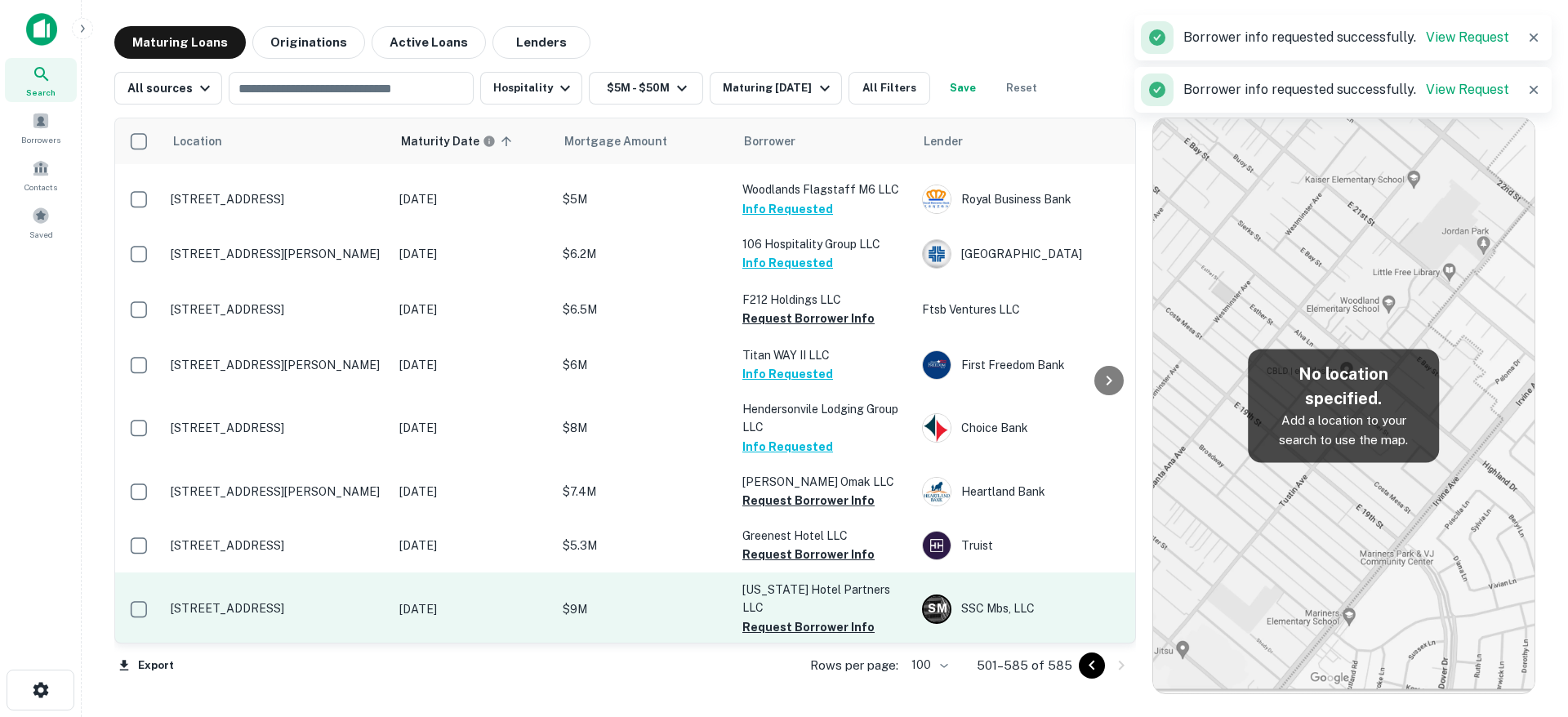
scroll to position [3907, 0]
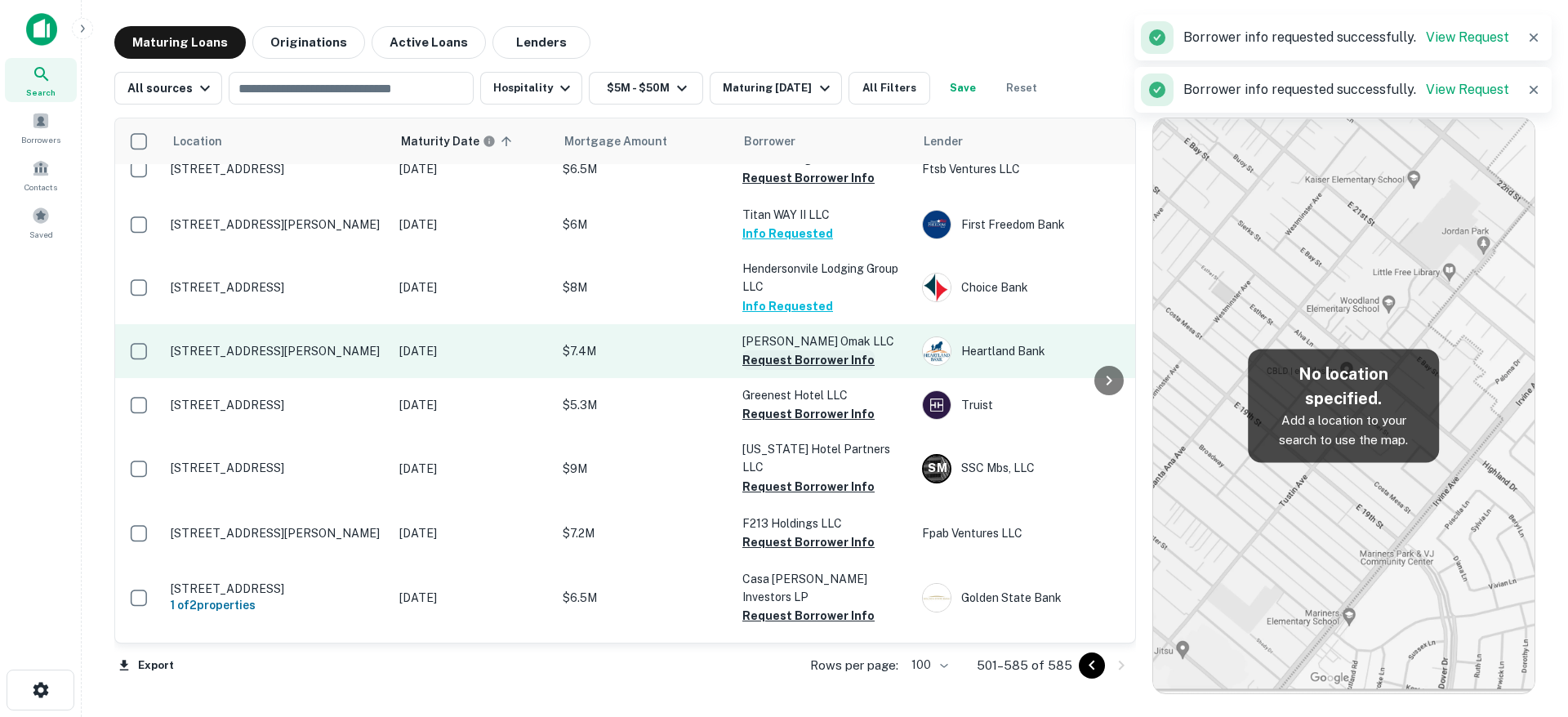
click at [841, 350] on button "Request Borrower Info" at bounding box center [808, 360] width 132 height 19
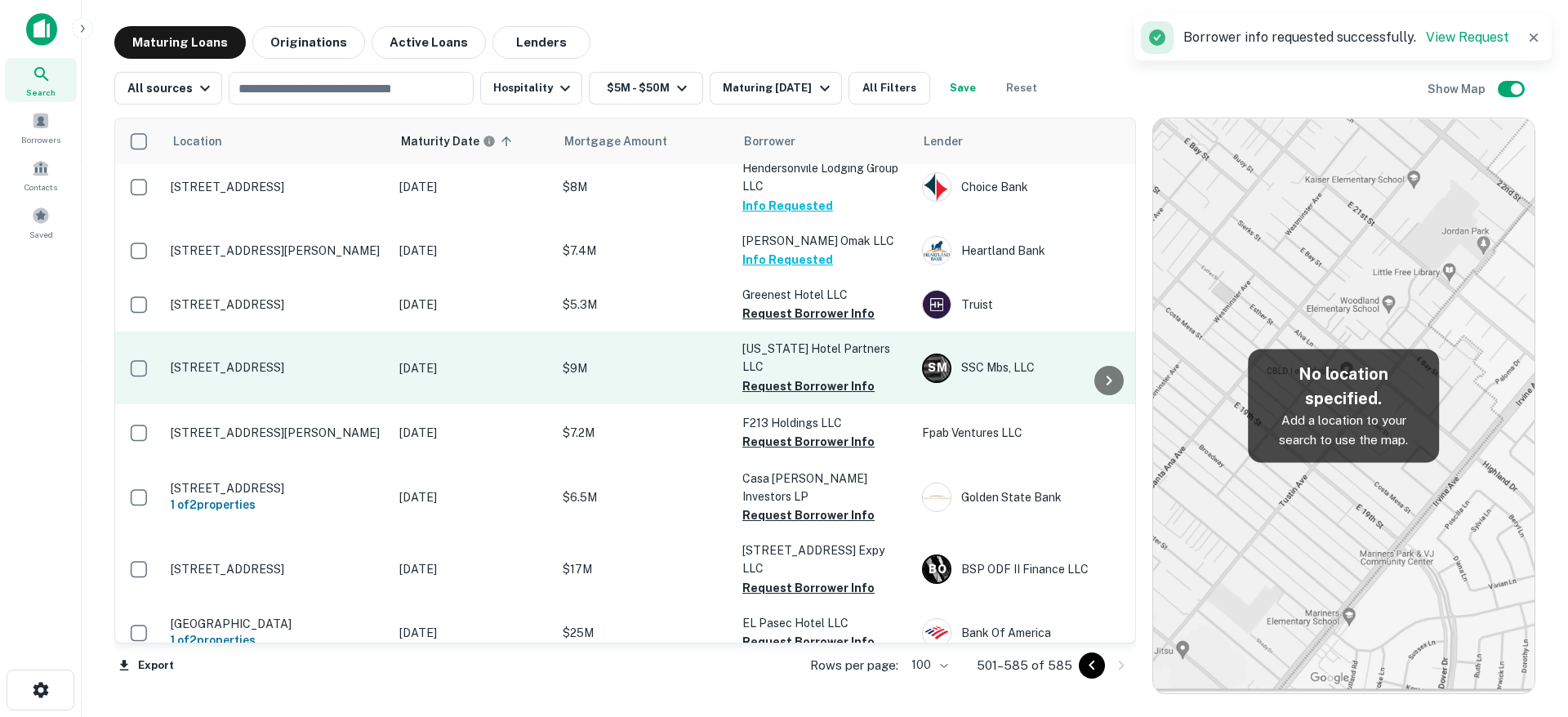
scroll to position [3973, 0]
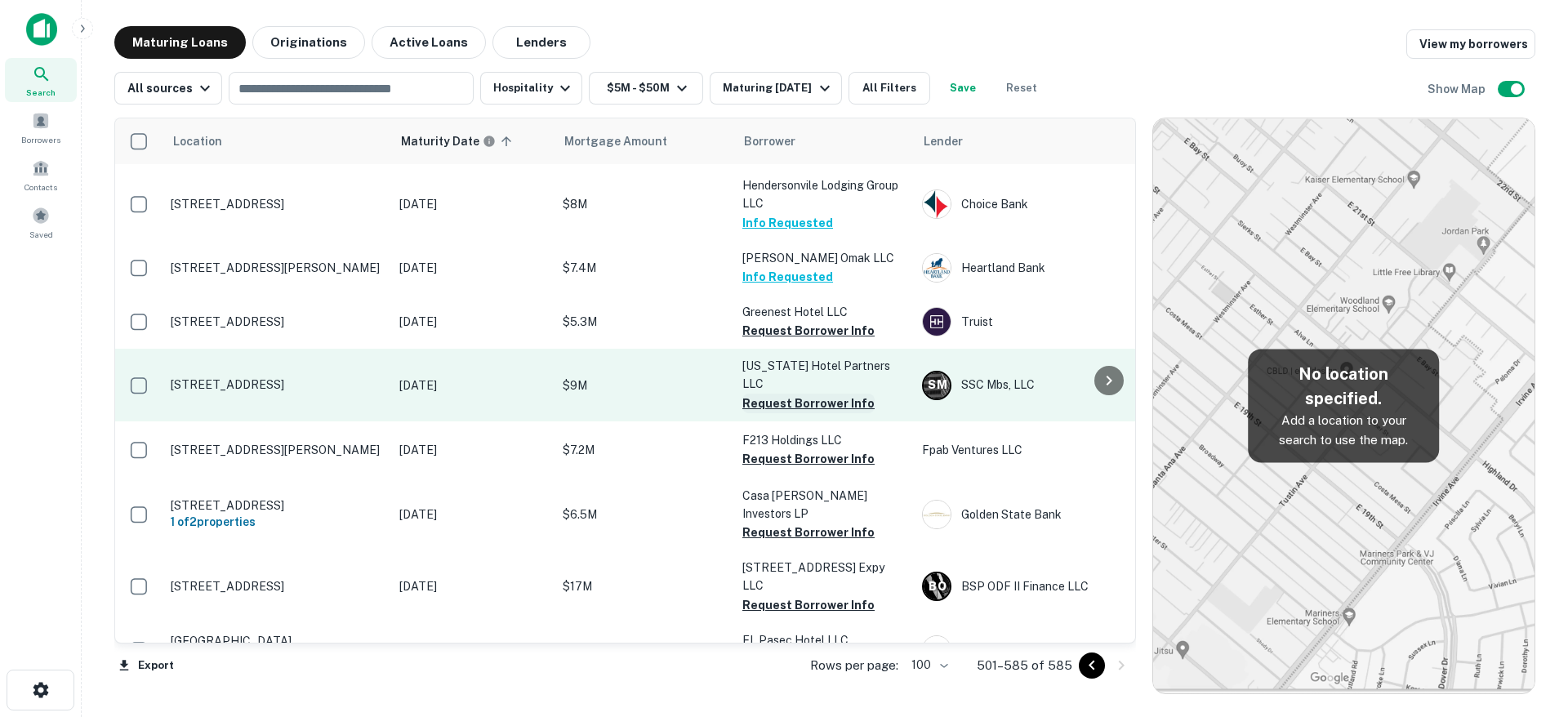
click at [837, 394] on button "Request Borrower Info" at bounding box center [808, 404] width 132 height 19
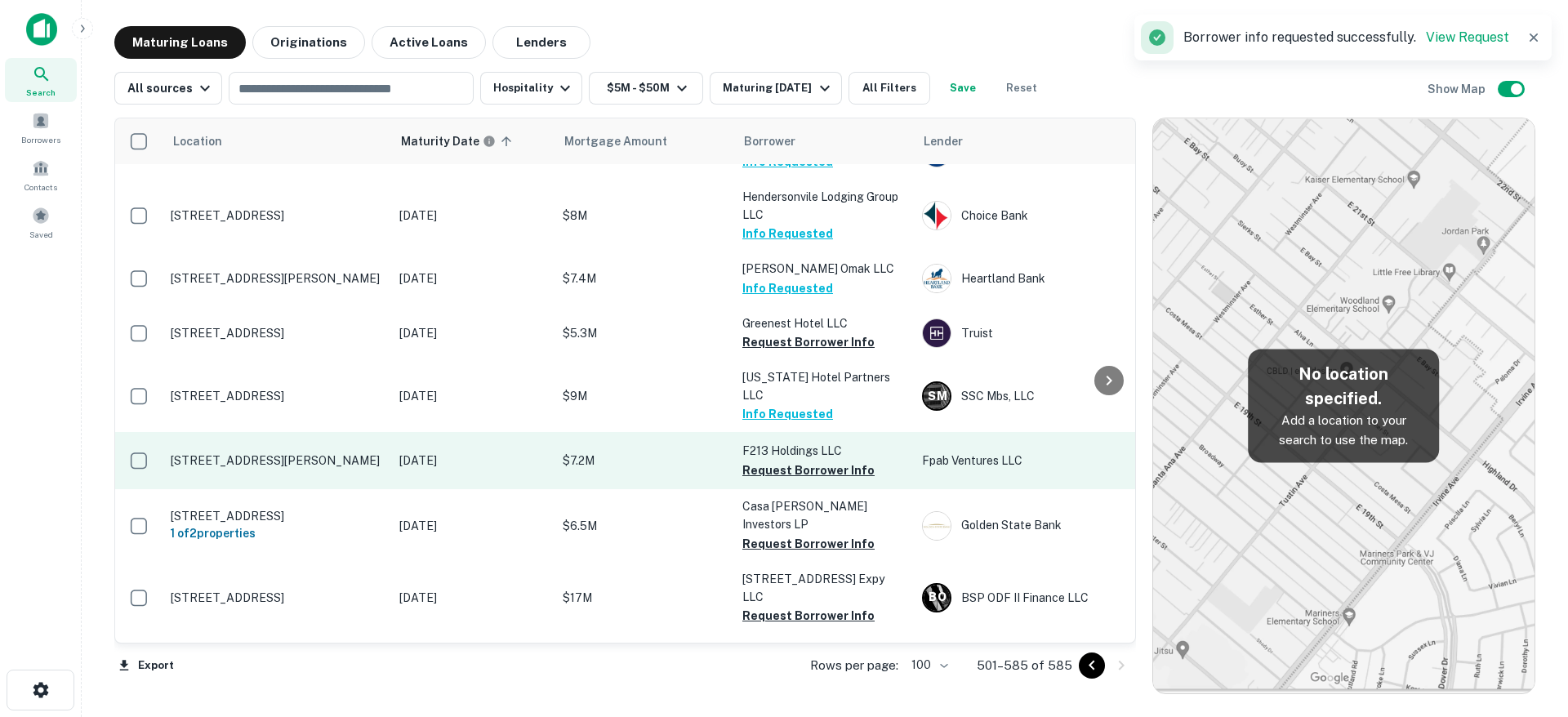
scroll to position [3990, 0]
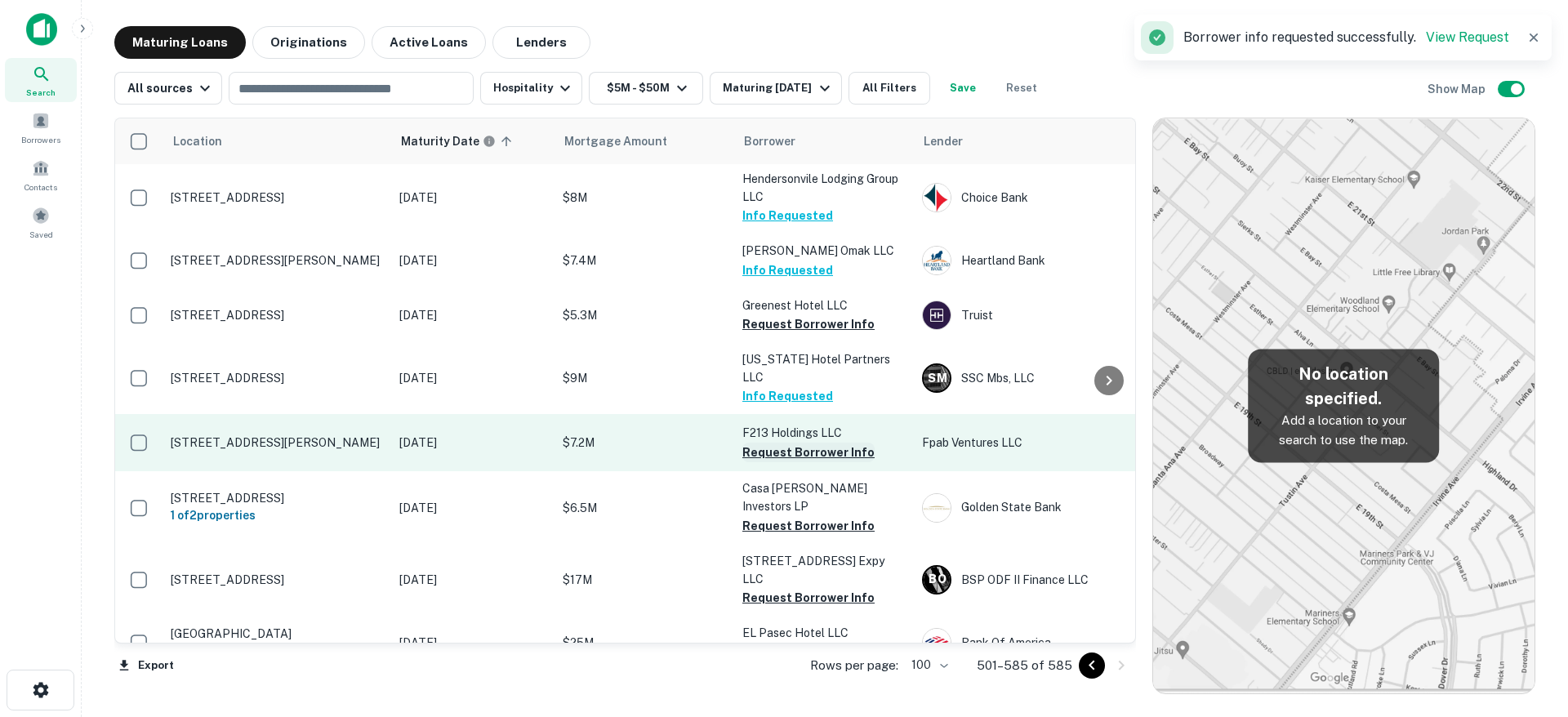
click at [831, 443] on button "Request Borrower Info" at bounding box center [808, 453] width 132 height 19
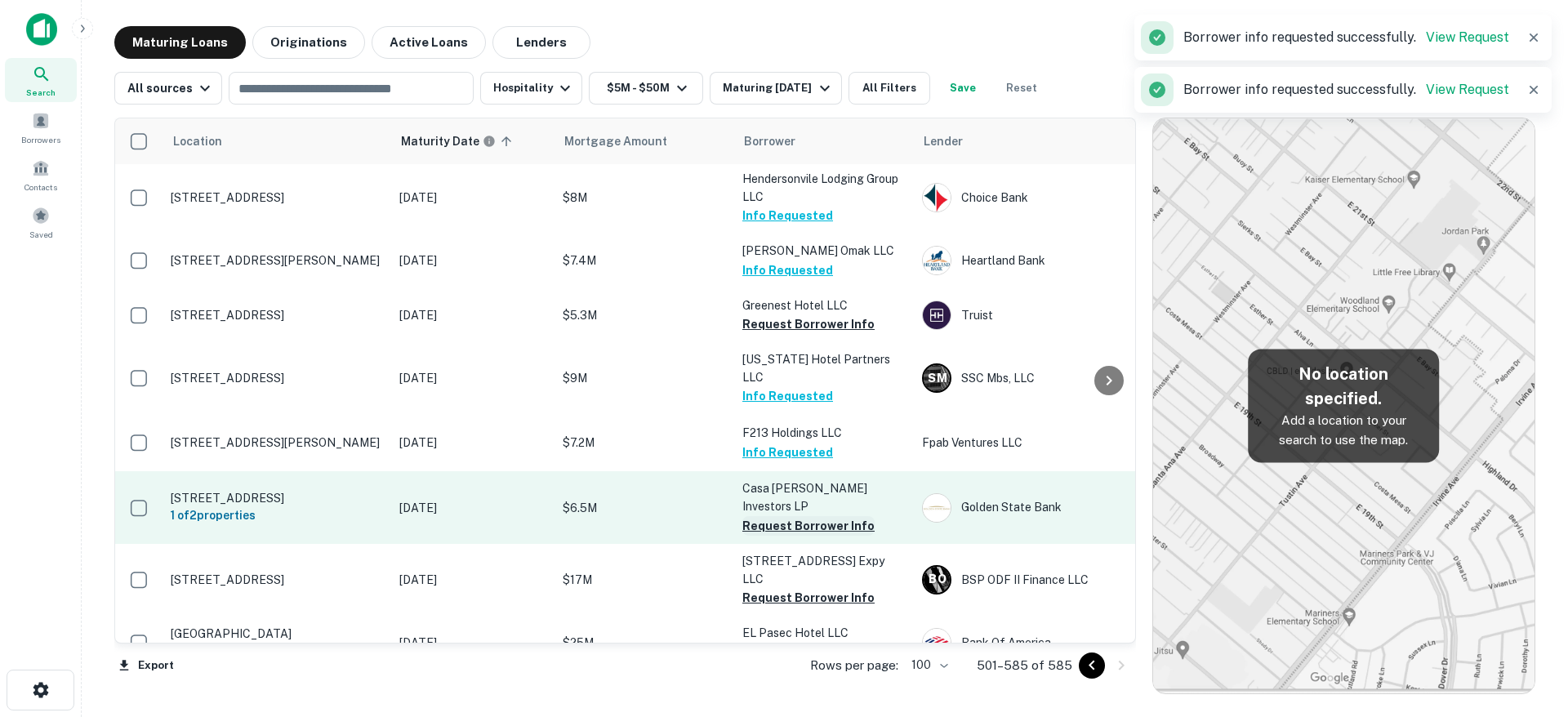
click at [831, 517] on button "Request Borrower Info" at bounding box center [808, 526] width 132 height 19
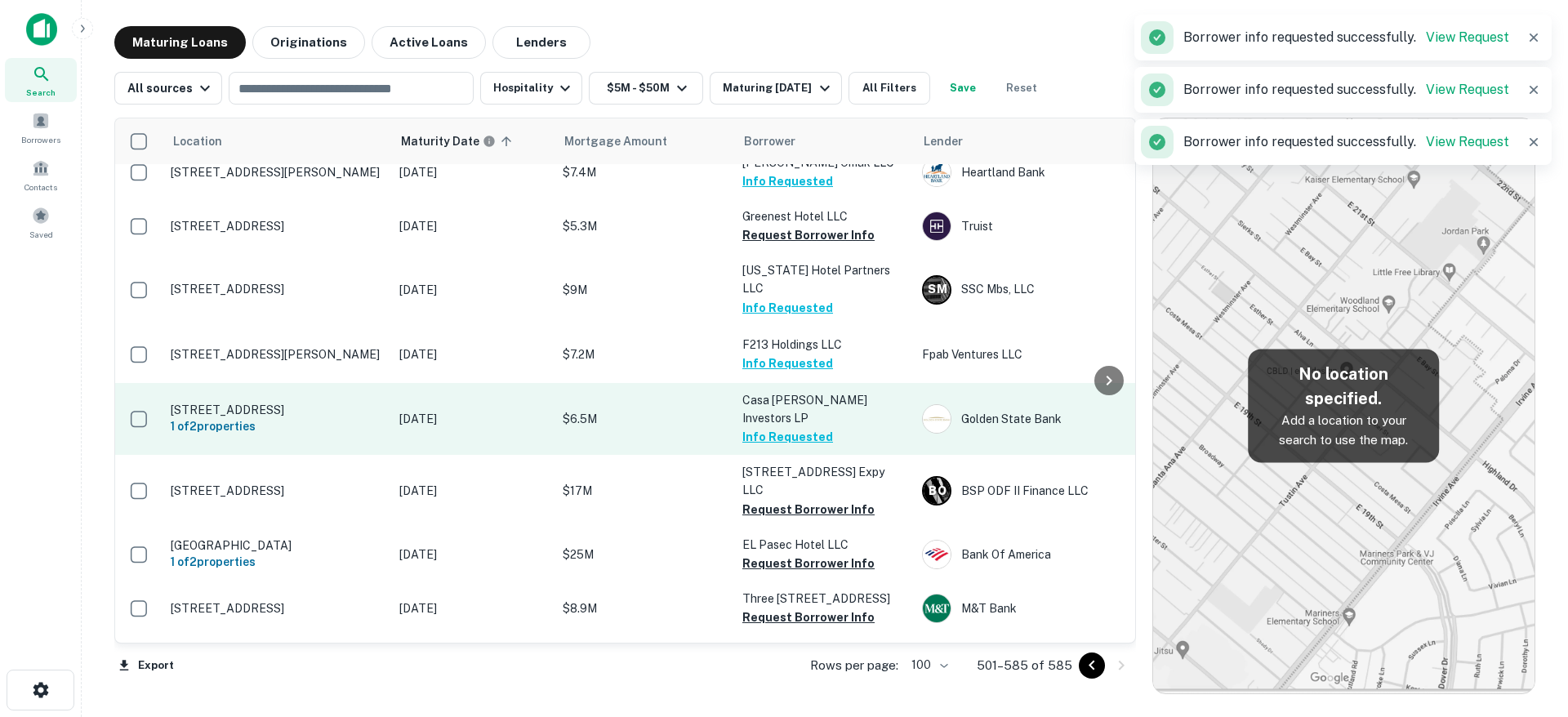
scroll to position [4076, 0]
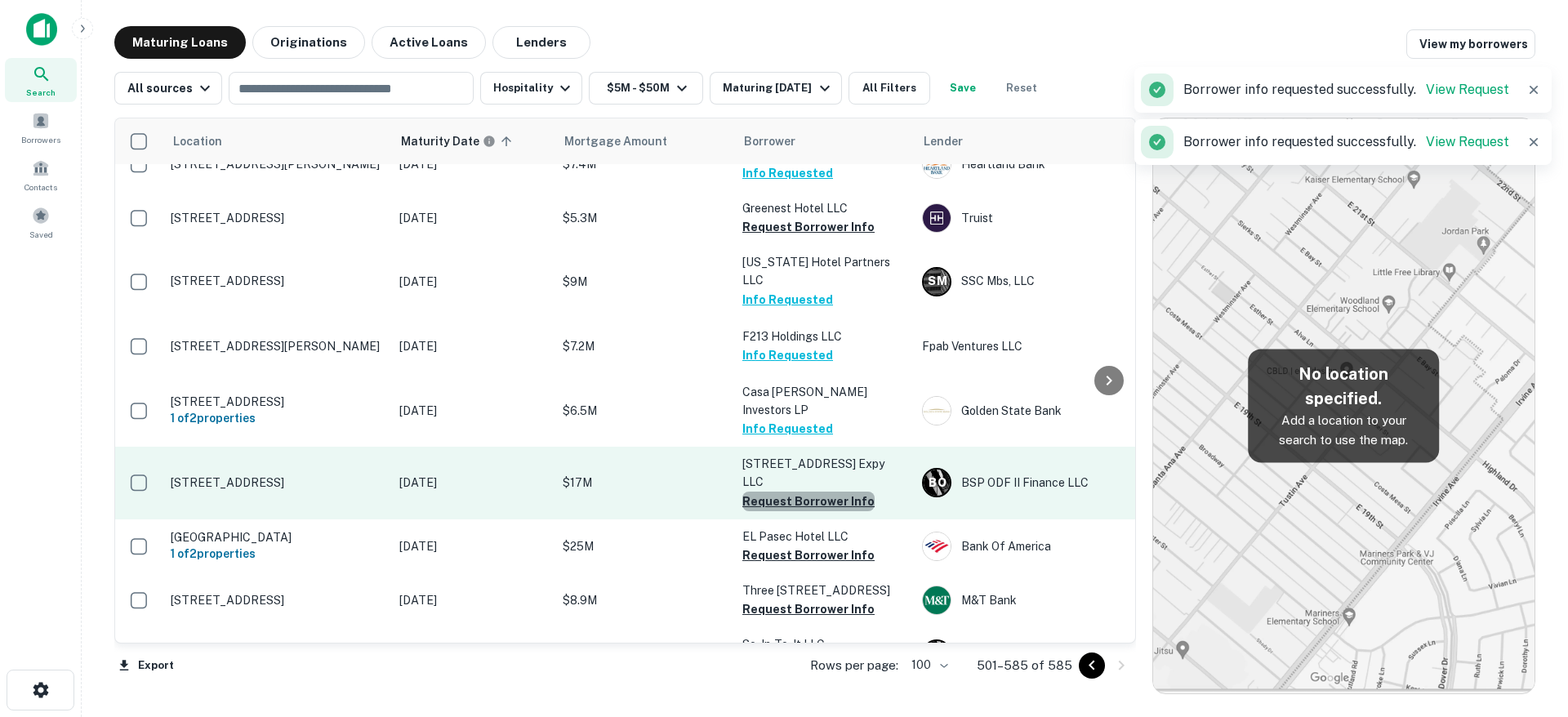
click at [836, 492] on button "Request Borrower Info" at bounding box center [808, 502] width 132 height 19
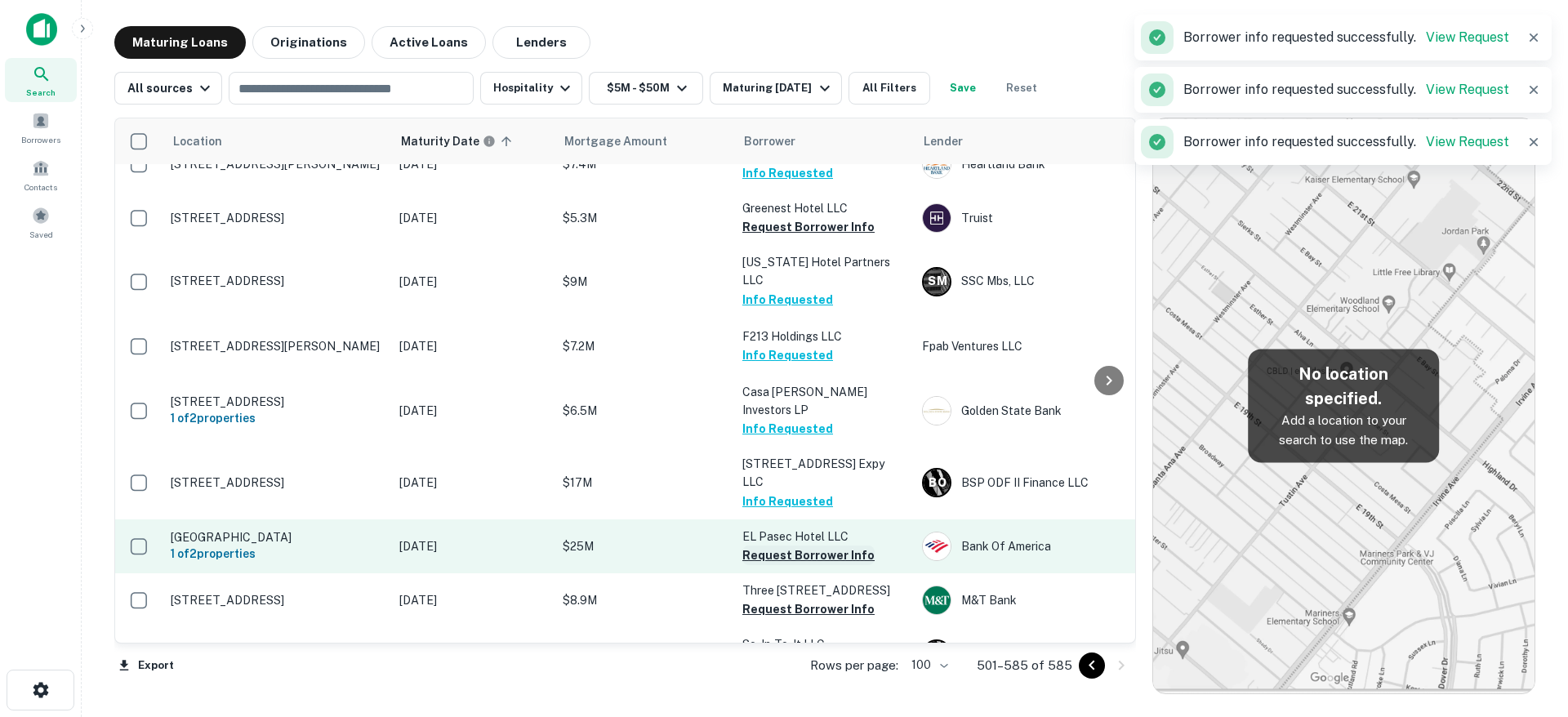
click at [838, 545] on button "Request Borrower Info" at bounding box center [808, 555] width 132 height 19
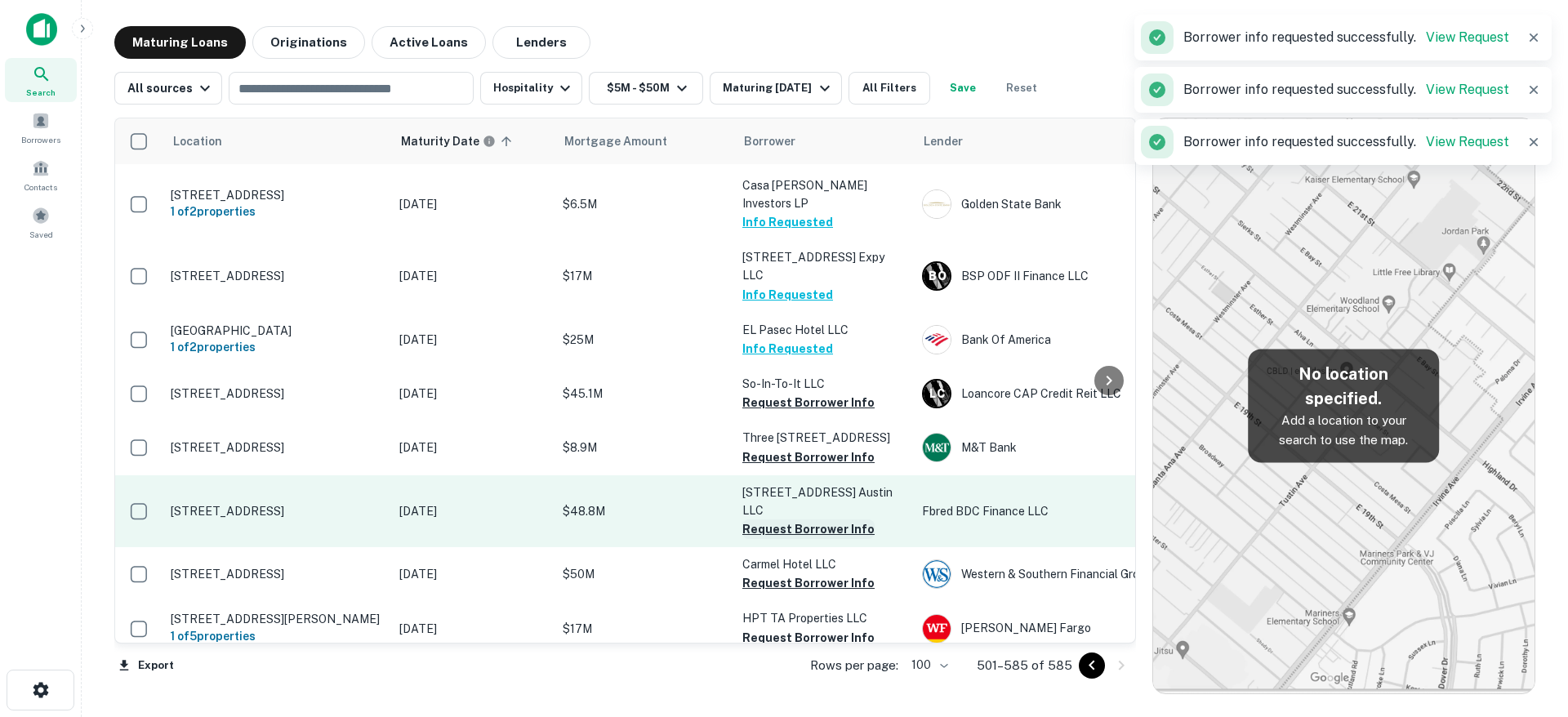
scroll to position [4369, 0]
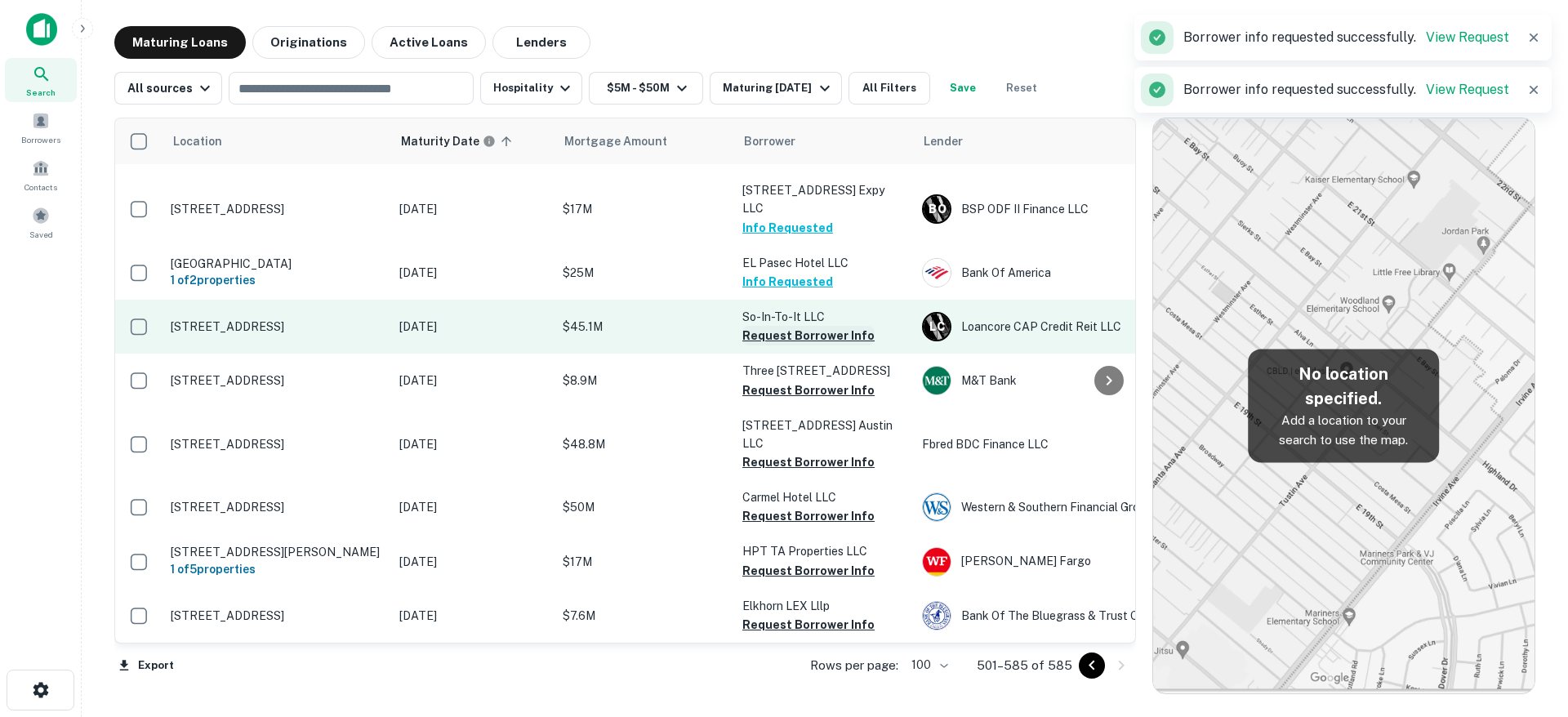
click at [836, 326] on button "Request Borrower Info" at bounding box center [808, 335] width 132 height 19
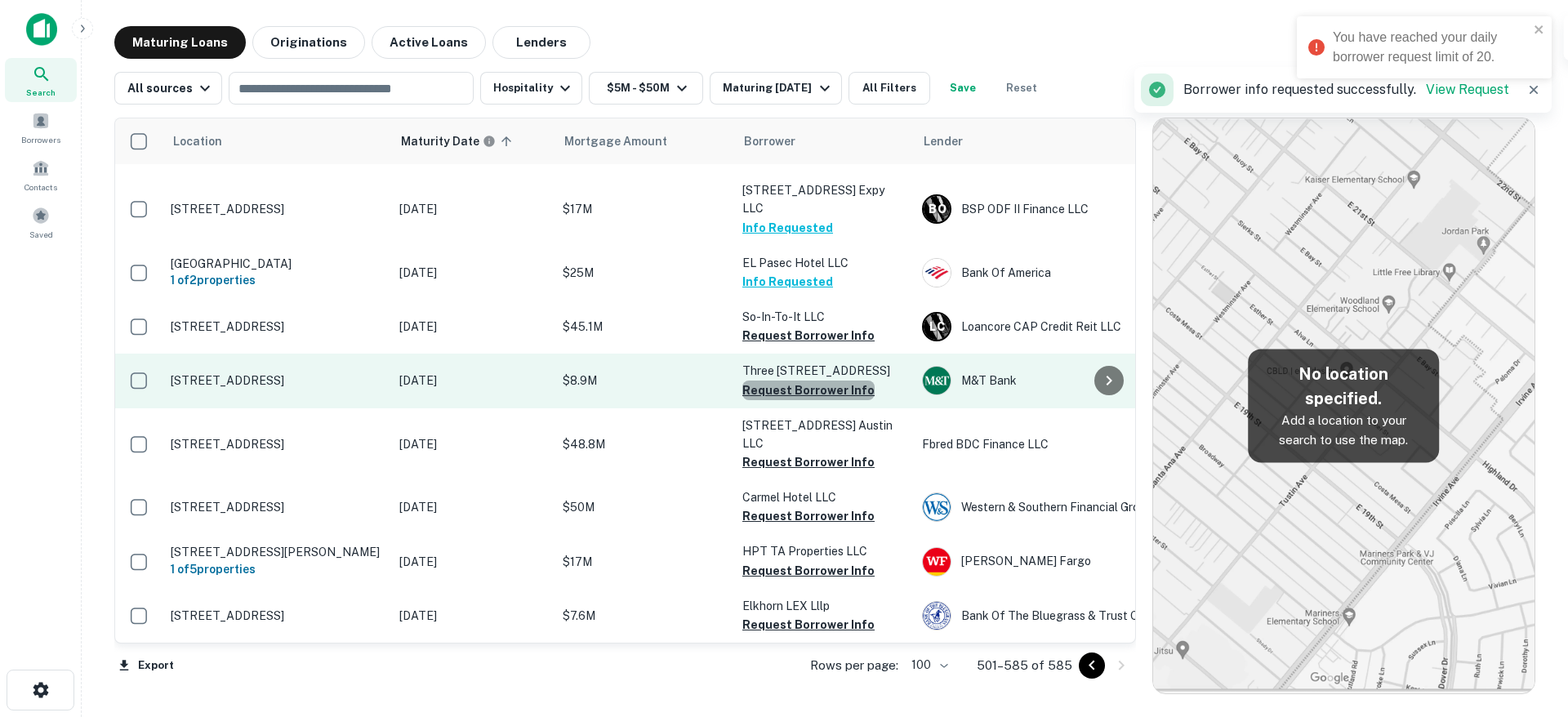
click at [826, 381] on button "Request Borrower Info" at bounding box center [808, 390] width 132 height 19
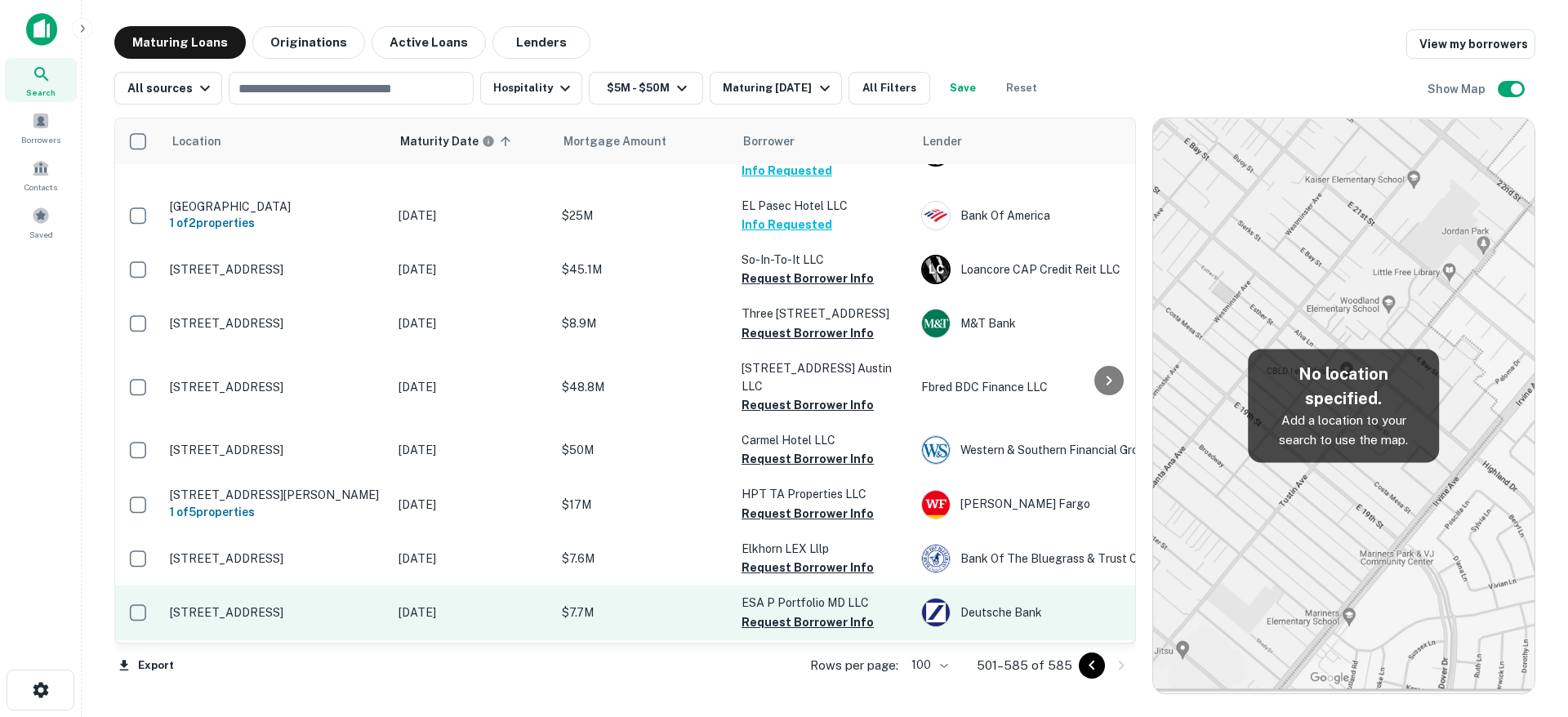
scroll to position [4435, 1]
